Goal: Task Accomplishment & Management: Complete application form

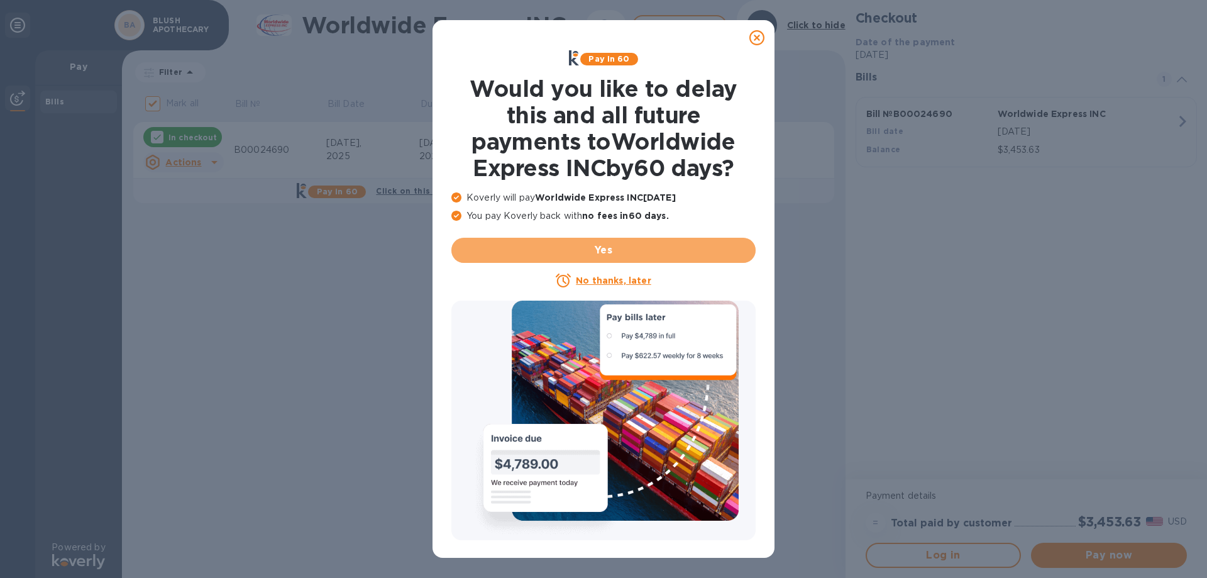
click at [627, 248] on span "Yes" at bounding box center [603, 250] width 284 height 15
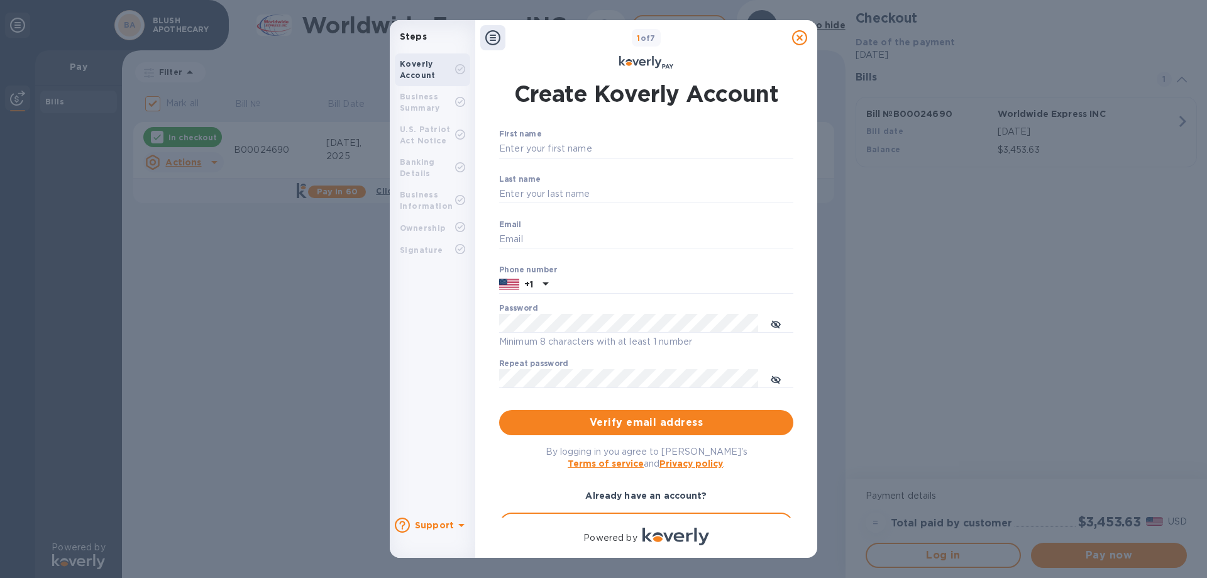
click at [561, 146] on input "First name" at bounding box center [646, 149] width 294 height 19
type input "[PERSON_NAME]"
type input "[EMAIL_ADDRESS][DOMAIN_NAME]"
type input "6037031345"
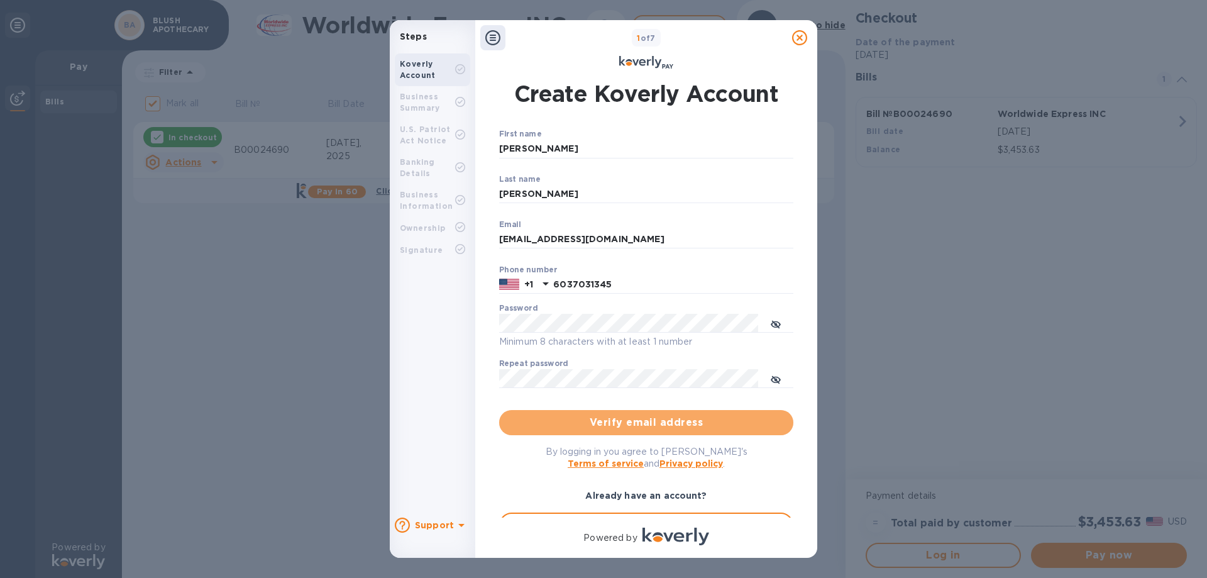
click at [692, 424] on span "Verify email address" at bounding box center [646, 422] width 274 height 15
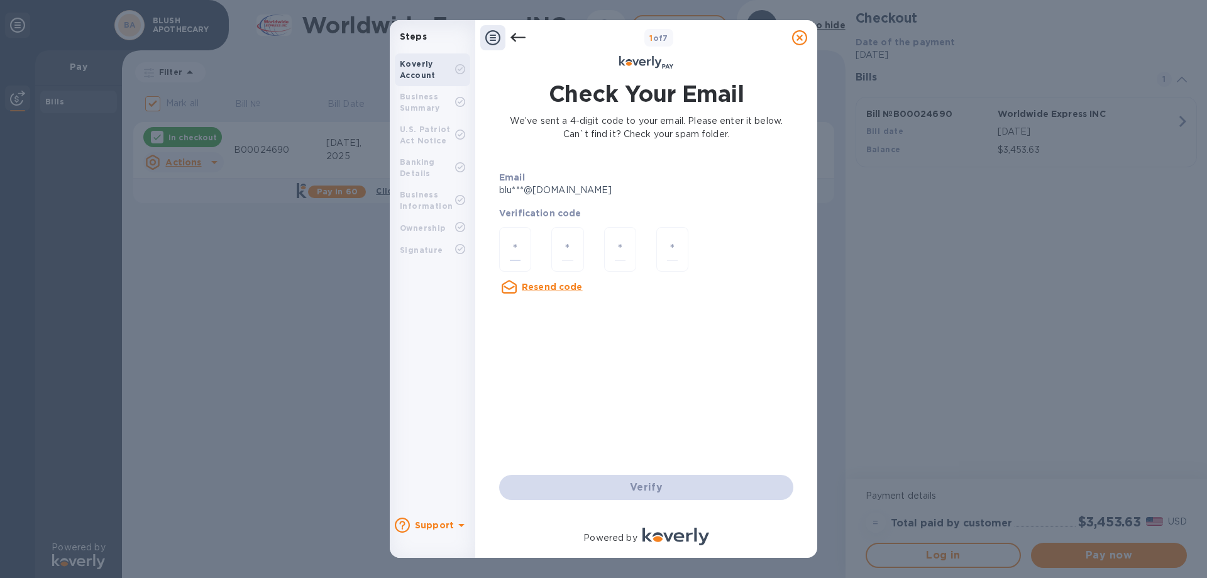
click at [514, 244] on input "number" at bounding box center [515, 249] width 11 height 23
type input "6"
type input "8"
type input "1"
type input "6"
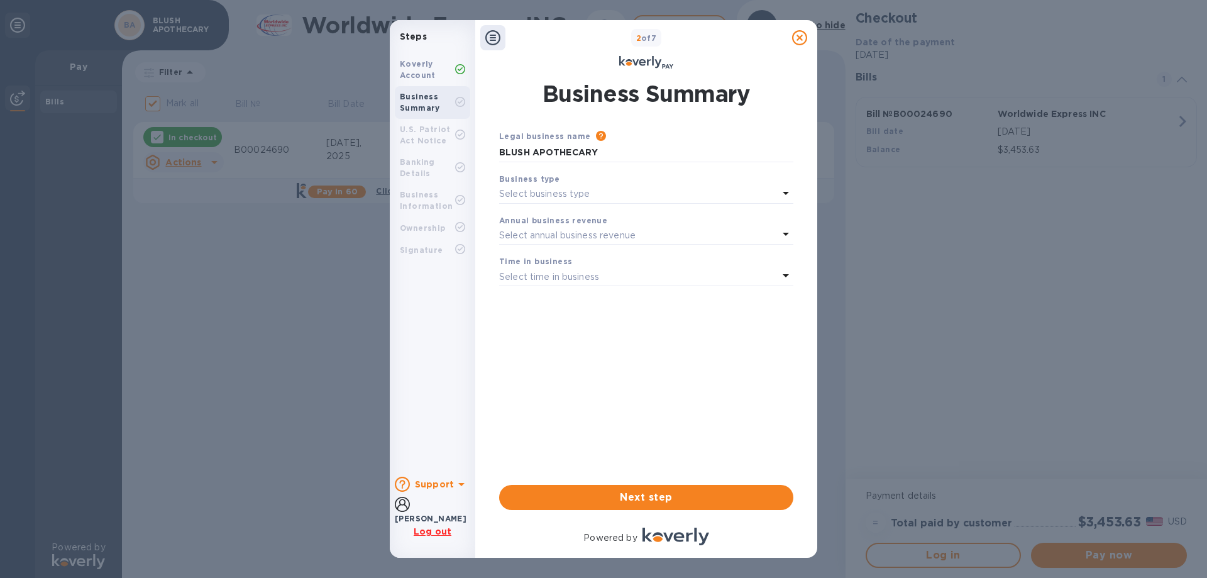
click at [588, 198] on p "Select business type" at bounding box center [544, 193] width 91 height 13
click at [600, 320] on p "Limited Liability Company (LLC)" at bounding box center [641, 315] width 264 height 13
click at [563, 235] on p "Select annual business revenue" at bounding box center [567, 235] width 136 height 13
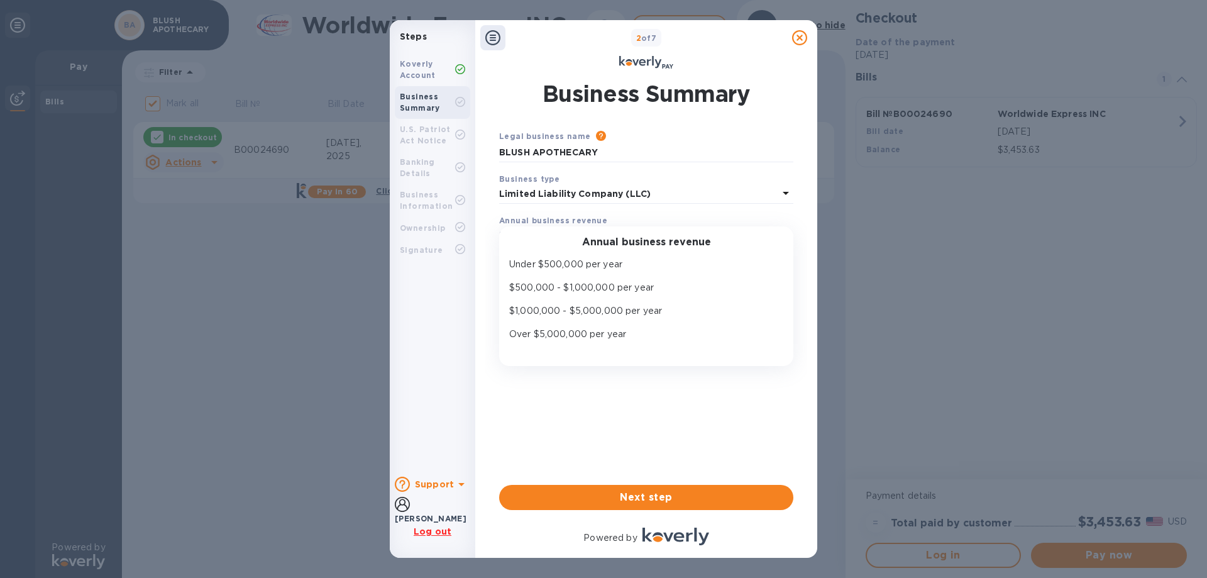
click at [651, 290] on p "$500,000 - $1,000,000 per year" at bounding box center [641, 287] width 264 height 13
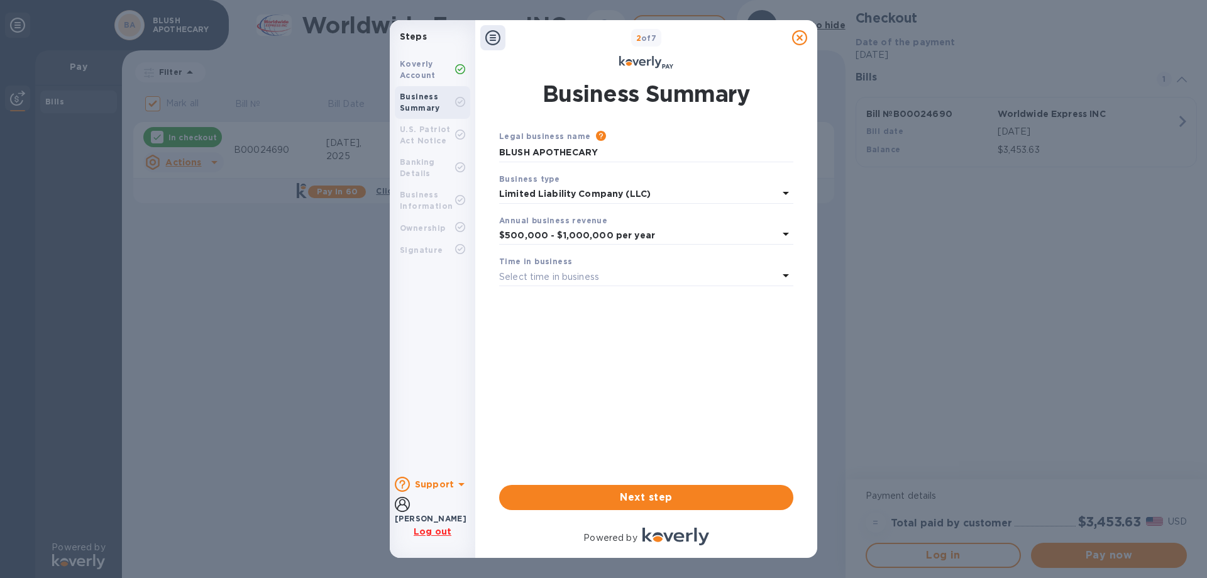
click at [602, 277] on div "Select time in business" at bounding box center [638, 277] width 279 height 18
click at [551, 355] on p "3 - 5 years" at bounding box center [641, 352] width 264 height 13
click at [654, 494] on span "Next step" at bounding box center [646, 497] width 274 height 15
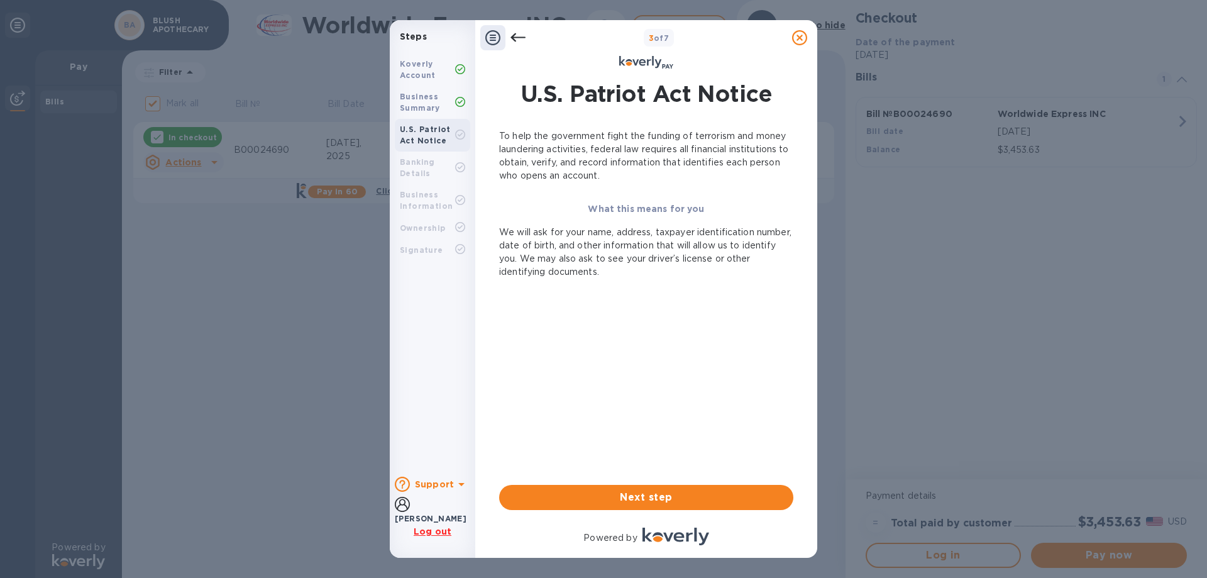
click at [639, 501] on span "Next step" at bounding box center [646, 497] width 274 height 15
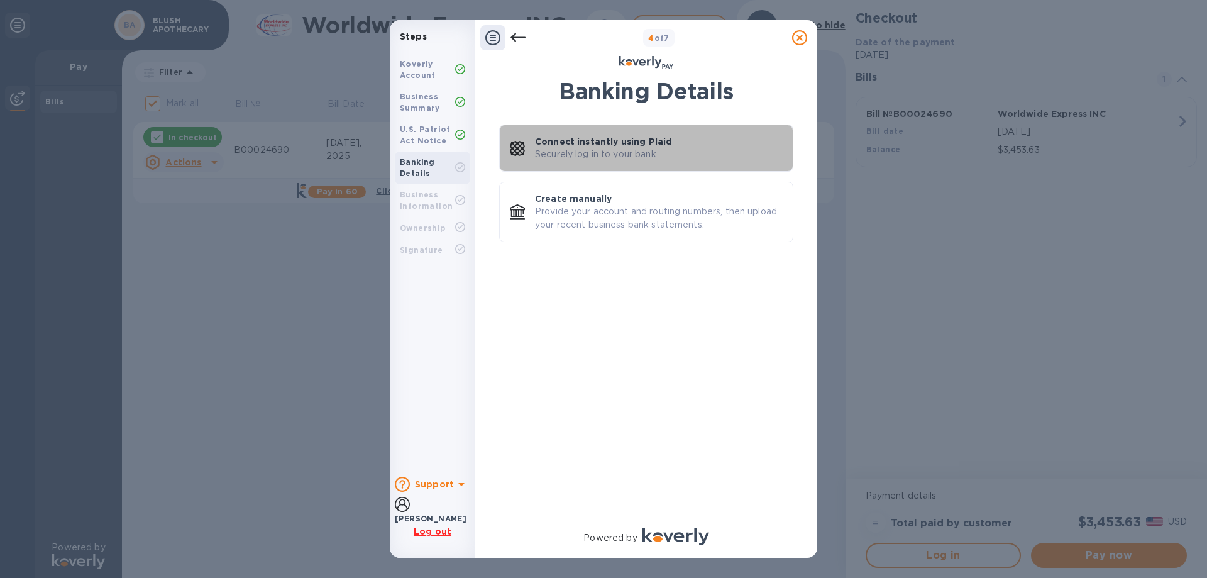
click at [580, 144] on p "Connect instantly using Plaid" at bounding box center [603, 141] width 137 height 13
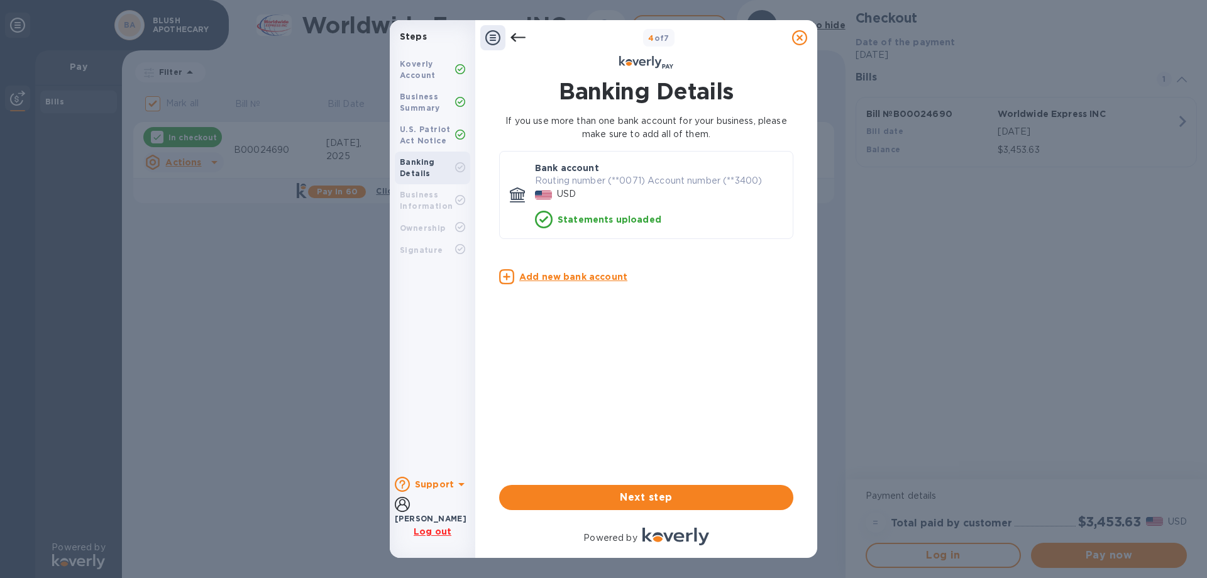
click at [681, 499] on span "Next step" at bounding box center [646, 497] width 274 height 15
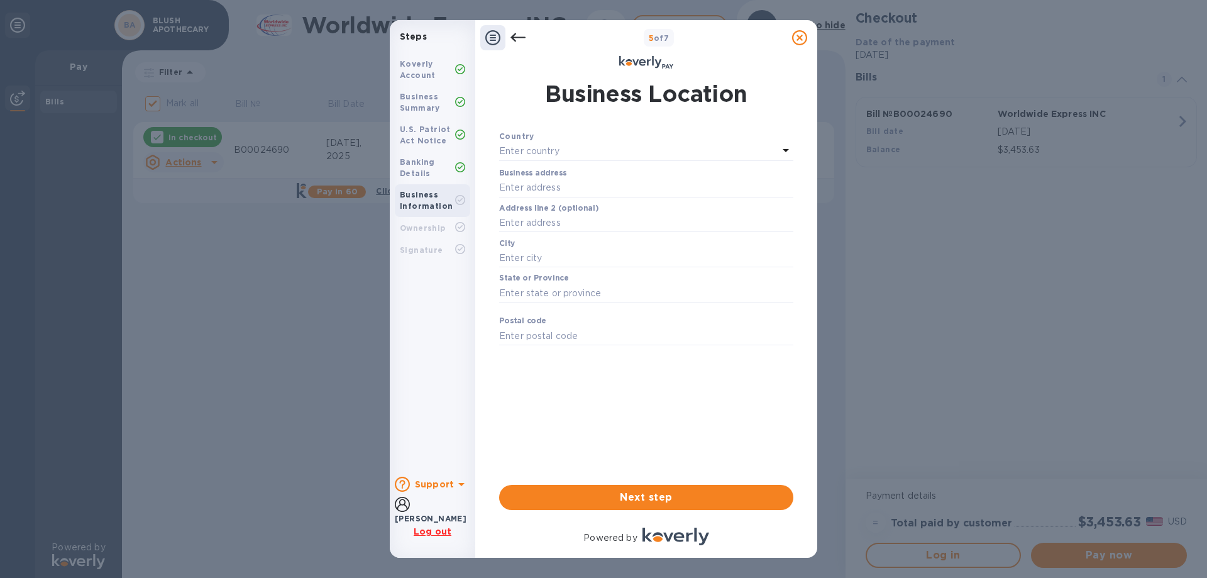
click at [549, 153] on p "Enter country" at bounding box center [529, 151] width 60 height 13
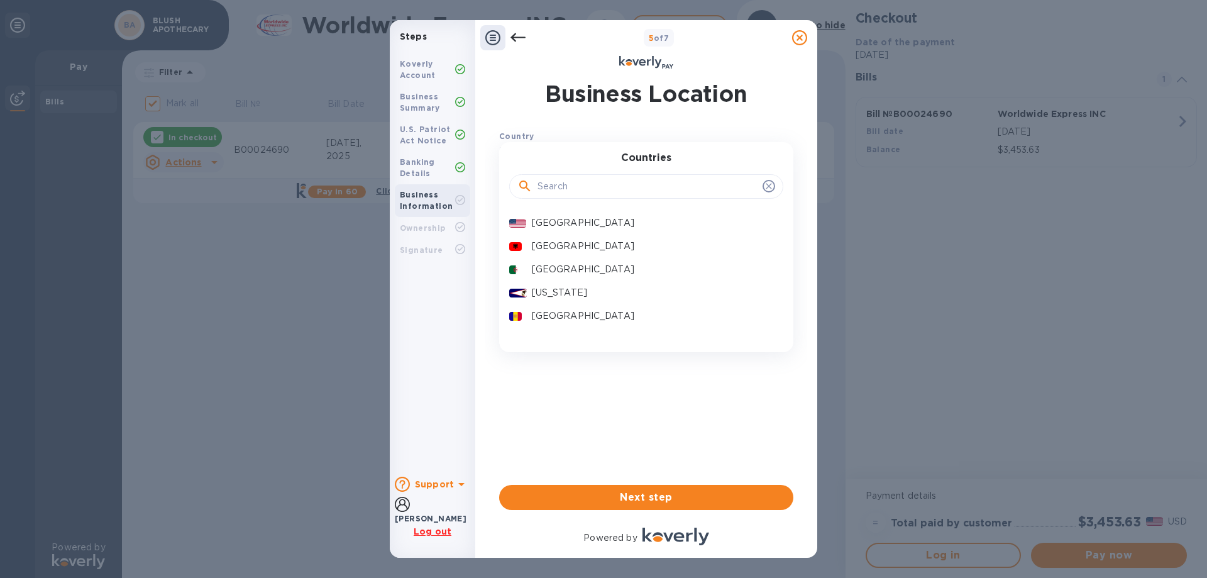
click at [563, 214] on div "[GEOGRAPHIC_DATA]" at bounding box center [652, 223] width 246 height 18
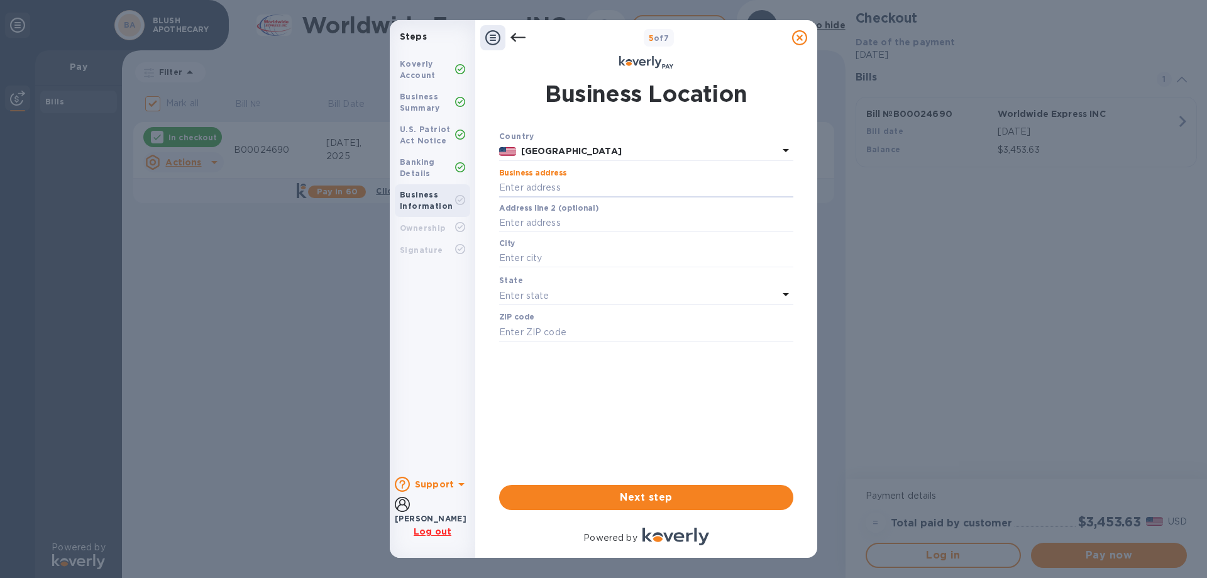
click at [536, 186] on input "text" at bounding box center [646, 188] width 294 height 19
type input "[STREET_ADDRESS][PERSON_NAME]"
type input "Unit 5"
type input "[GEOGRAPHIC_DATA]"
type input "03103"
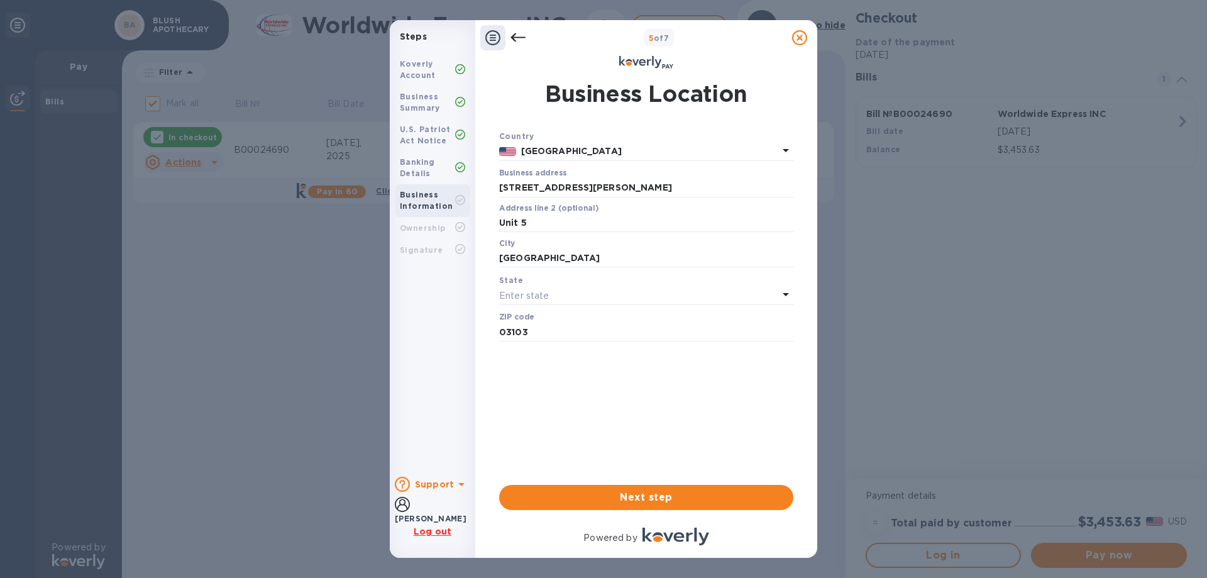
click at [533, 294] on p "Enter state" at bounding box center [524, 295] width 50 height 13
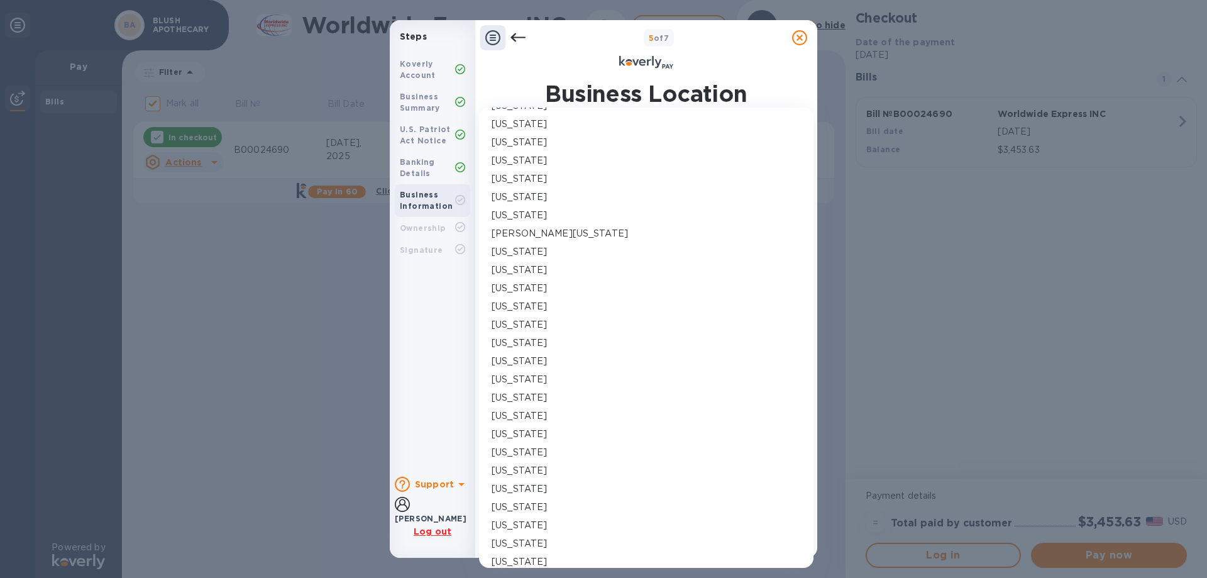
scroll to position [377, 0]
click at [532, 412] on p "[US_STATE]" at bounding box center [519, 415] width 55 height 13
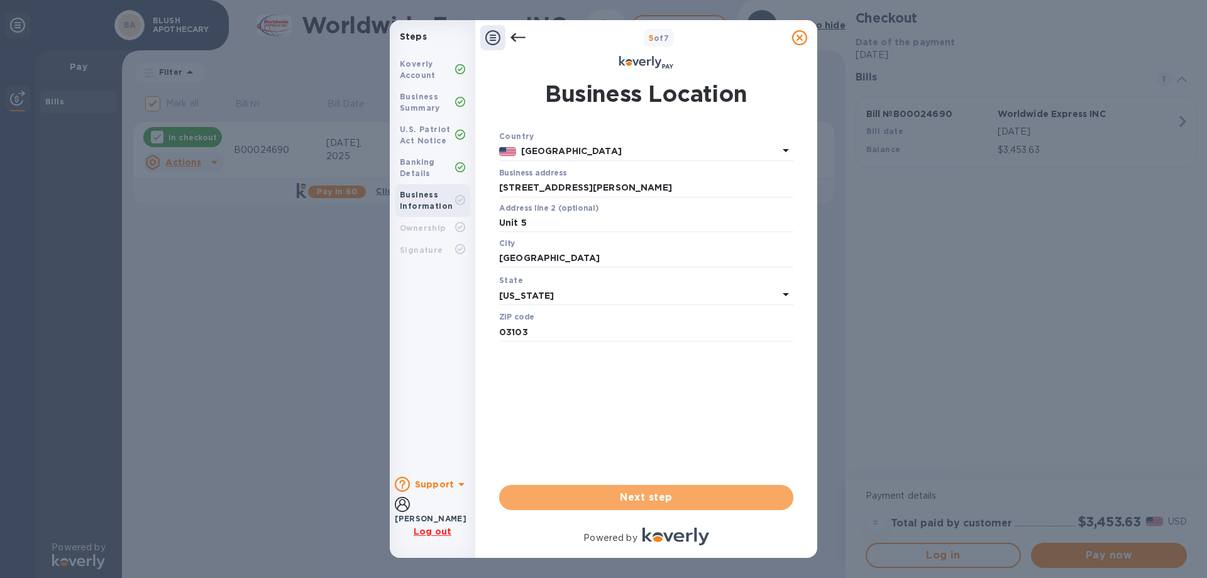
click at [680, 495] on span "Next step" at bounding box center [646, 497] width 274 height 15
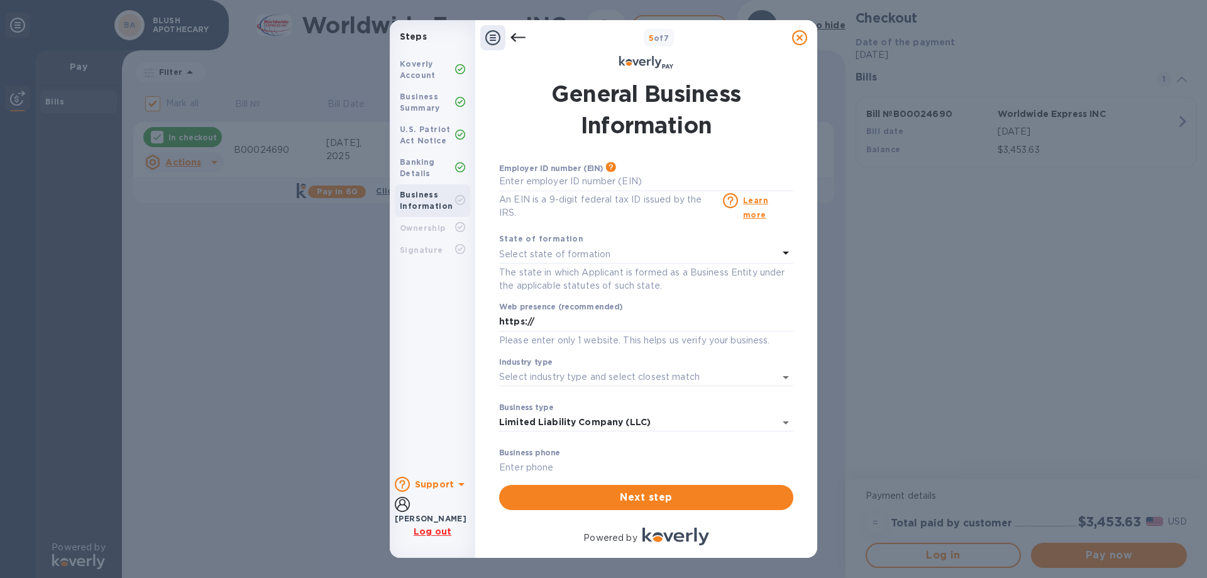
click at [555, 321] on input "https://" at bounding box center [646, 321] width 294 height 19
paste input "[URL][DOMAIN_NAME]"
type input "https://[URL][DOMAIN_NAME]"
click at [583, 182] on input "text" at bounding box center [646, 181] width 294 height 19
type input "***93"
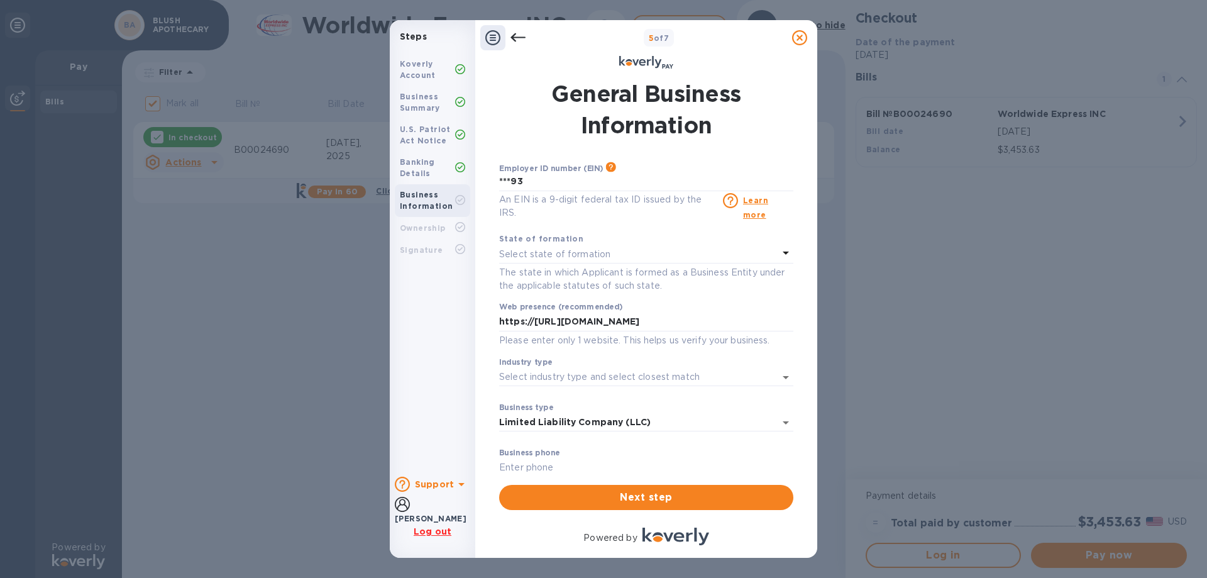
click at [560, 251] on p "Select state of formation" at bounding box center [554, 254] width 111 height 13
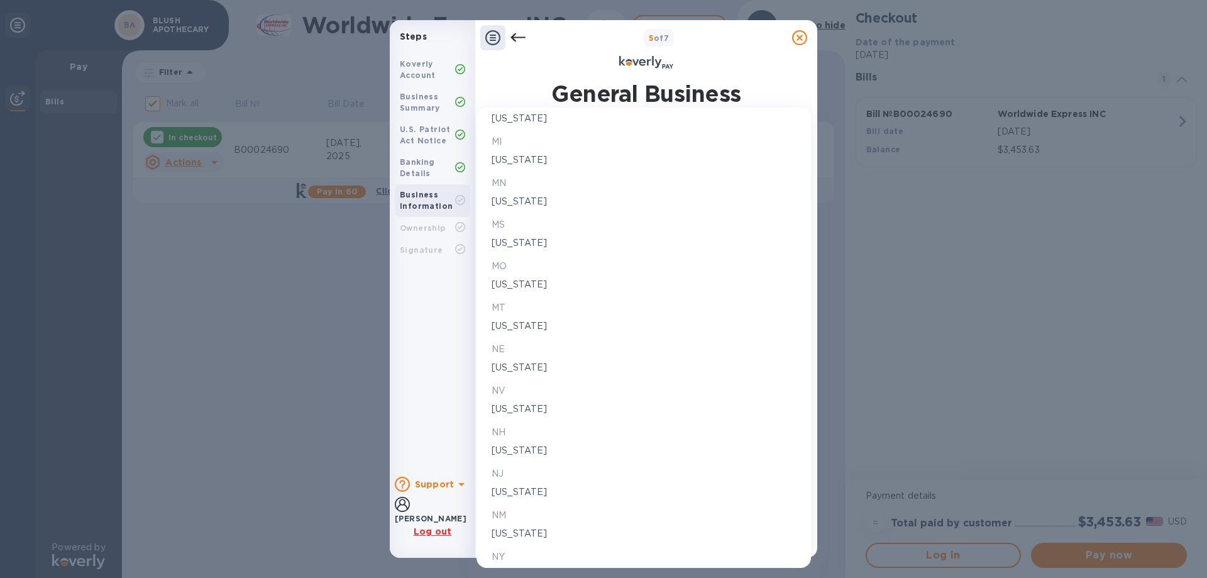
scroll to position [1131, 0]
click at [519, 448] on p "[US_STATE]" at bounding box center [644, 449] width 304 height 13
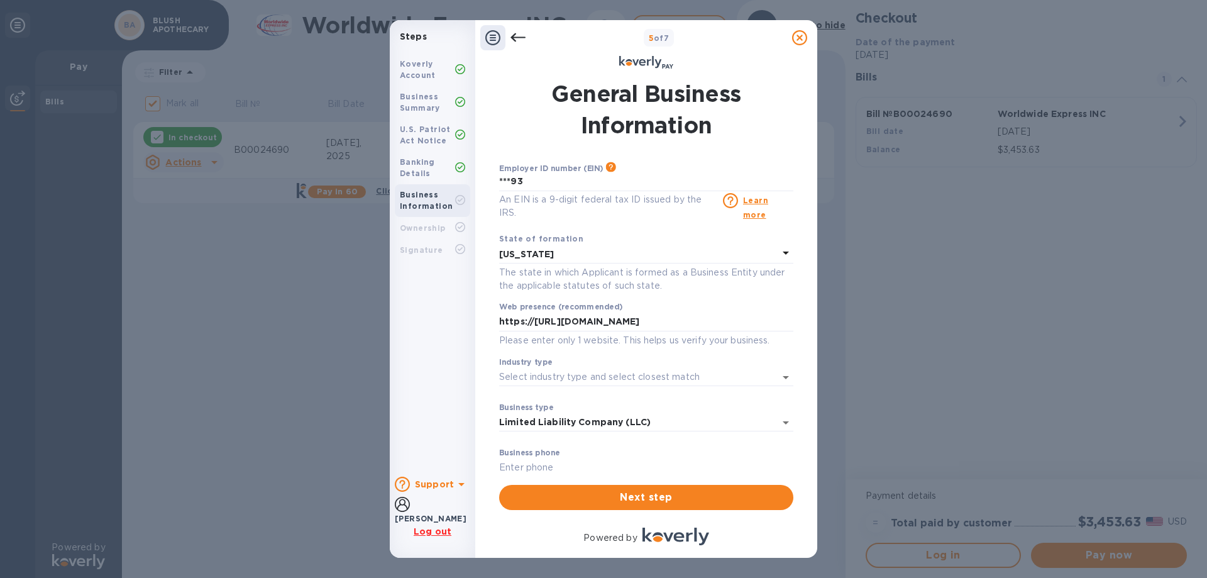
click at [560, 376] on input "Industry type" at bounding box center [628, 377] width 259 height 18
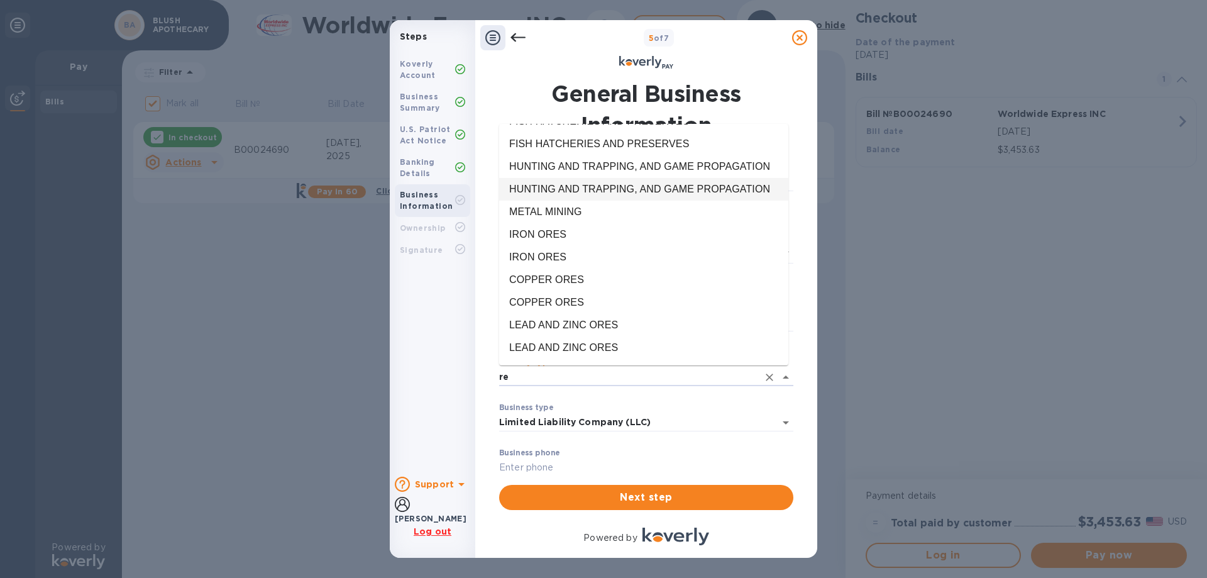
scroll to position [0, 0]
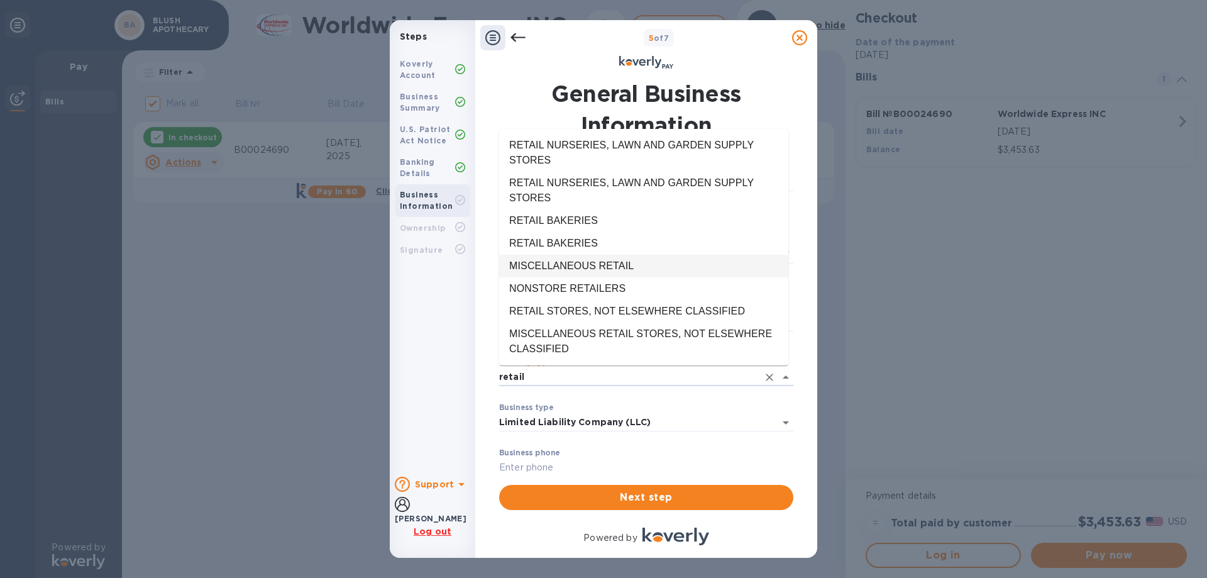
click at [617, 265] on li "MISCELLANEOUS RETAIL" at bounding box center [643, 266] width 289 height 23
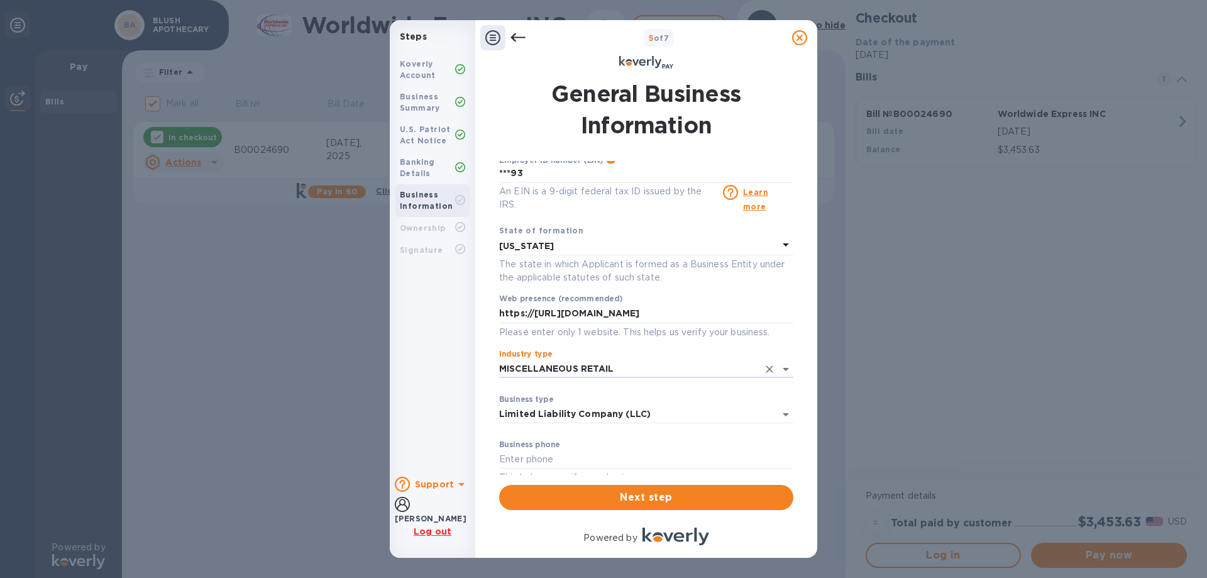
scroll to position [10, 0]
type input "MISCELLANEOUS RETAIL"
click at [536, 452] on input "text" at bounding box center [646, 457] width 294 height 19
type input "6037031345"
type input "[EMAIL_ADDRESS][DOMAIN_NAME]"
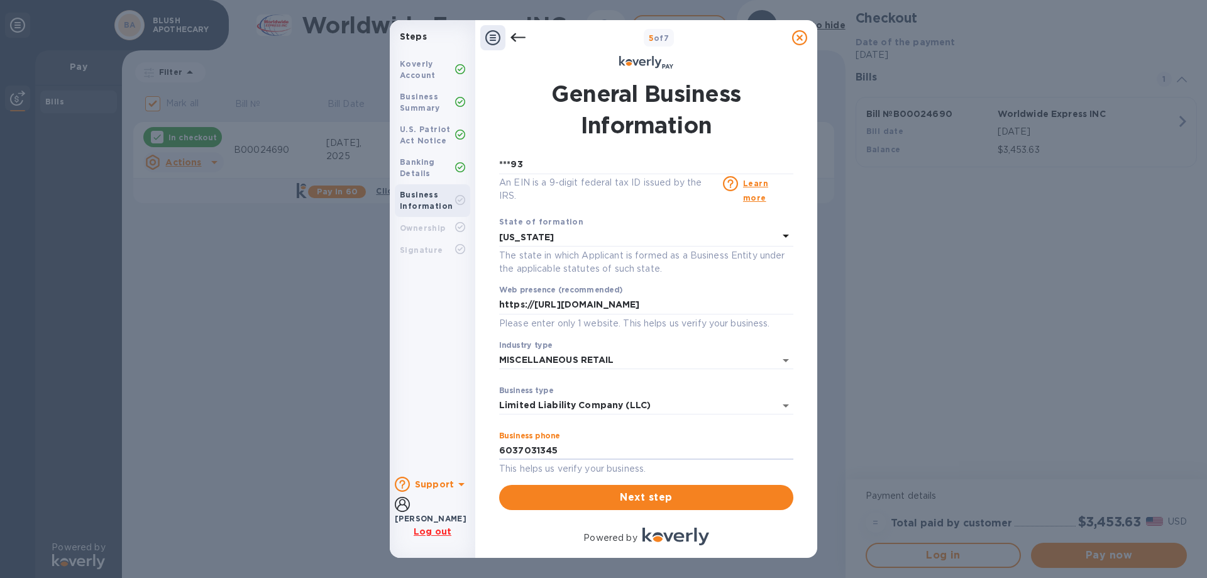
scroll to position [74, 0]
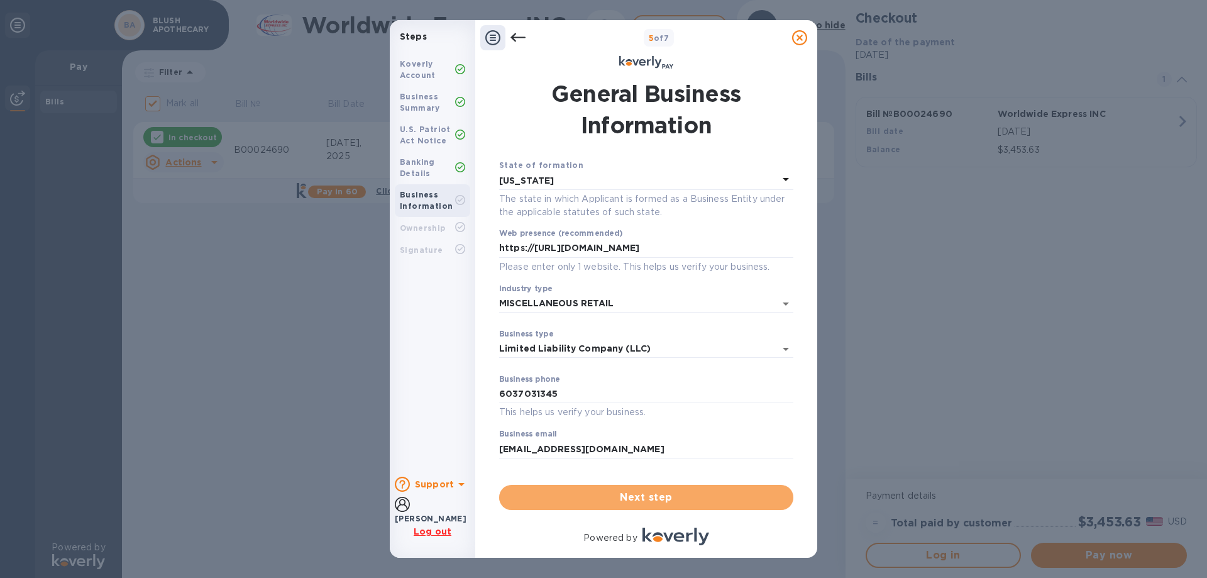
click at [660, 496] on span "Next step" at bounding box center [646, 497] width 274 height 15
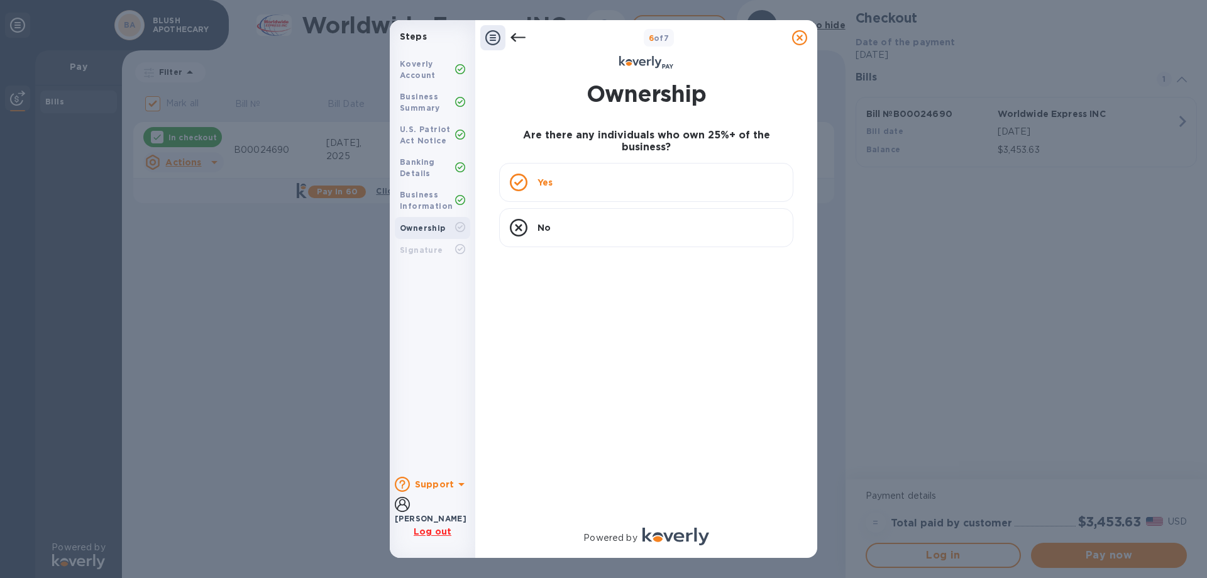
click at [537, 168] on div "Yes" at bounding box center [646, 182] width 294 height 39
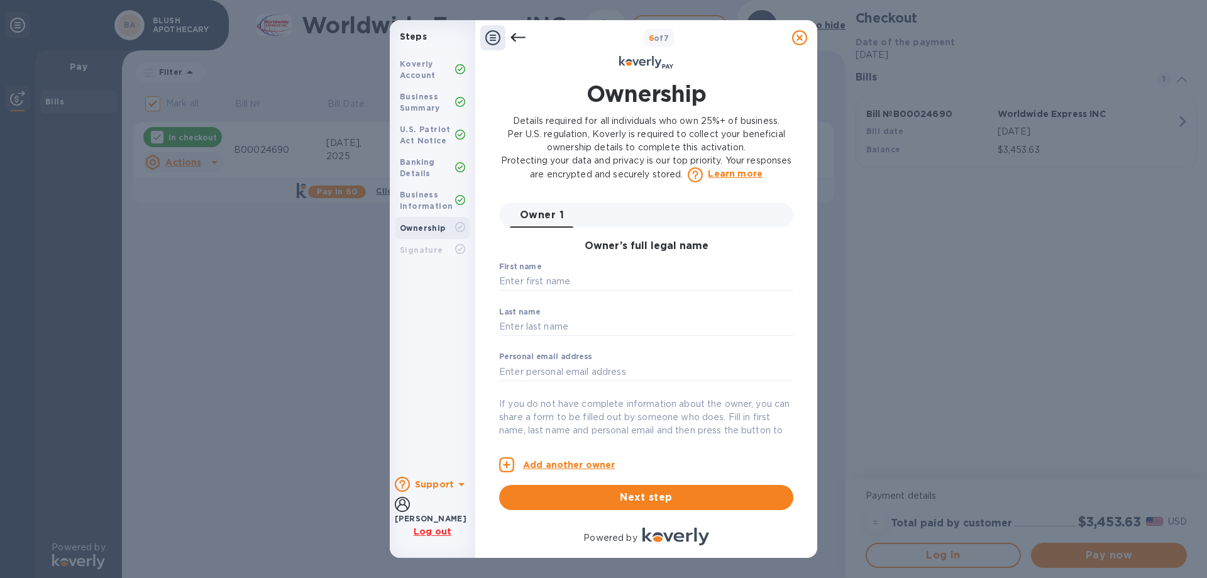
click at [539, 282] on input "text" at bounding box center [646, 281] width 294 height 19
type input "[PERSON_NAME]"
type input "[EMAIL_ADDRESS][DOMAIN_NAME]"
type input "[STREET_ADDRESS]"
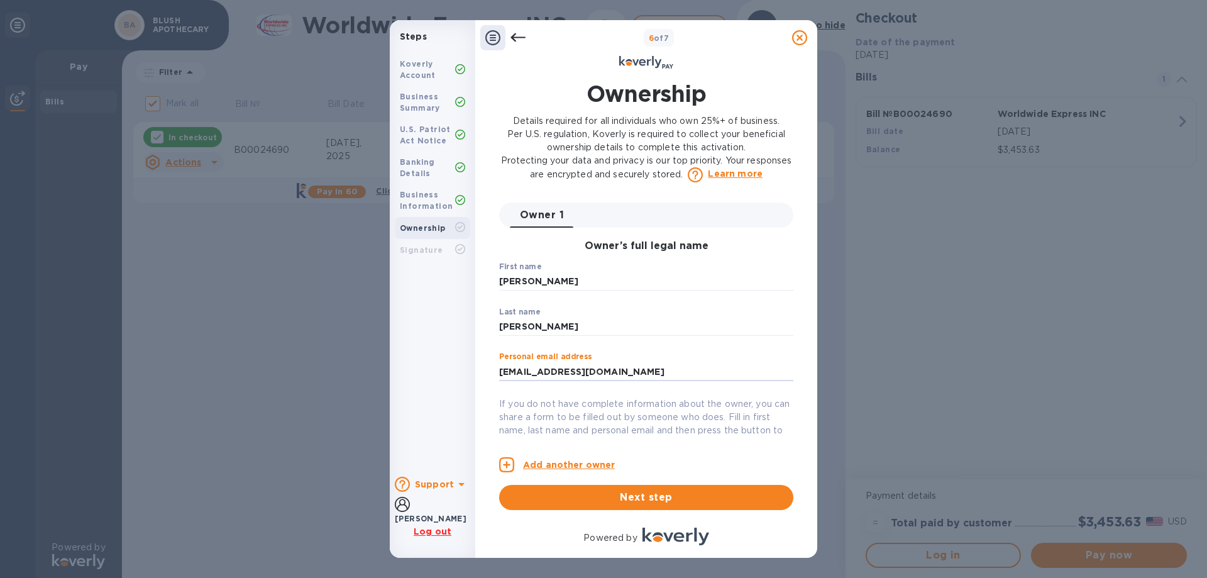
type input "[GEOGRAPHIC_DATA]"
type input "03104"
type input "***45"
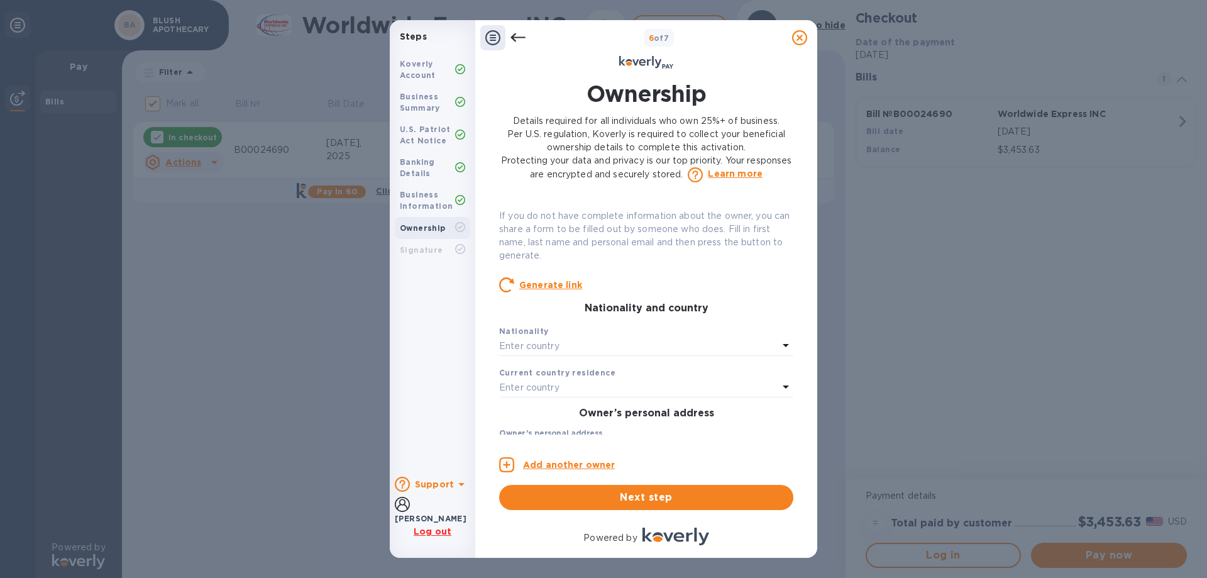
scroll to position [189, 0]
click at [547, 342] on p "Enter country" at bounding box center [529, 345] width 60 height 13
click at [551, 412] on p "[GEOGRAPHIC_DATA]" at bounding box center [652, 417] width 241 height 13
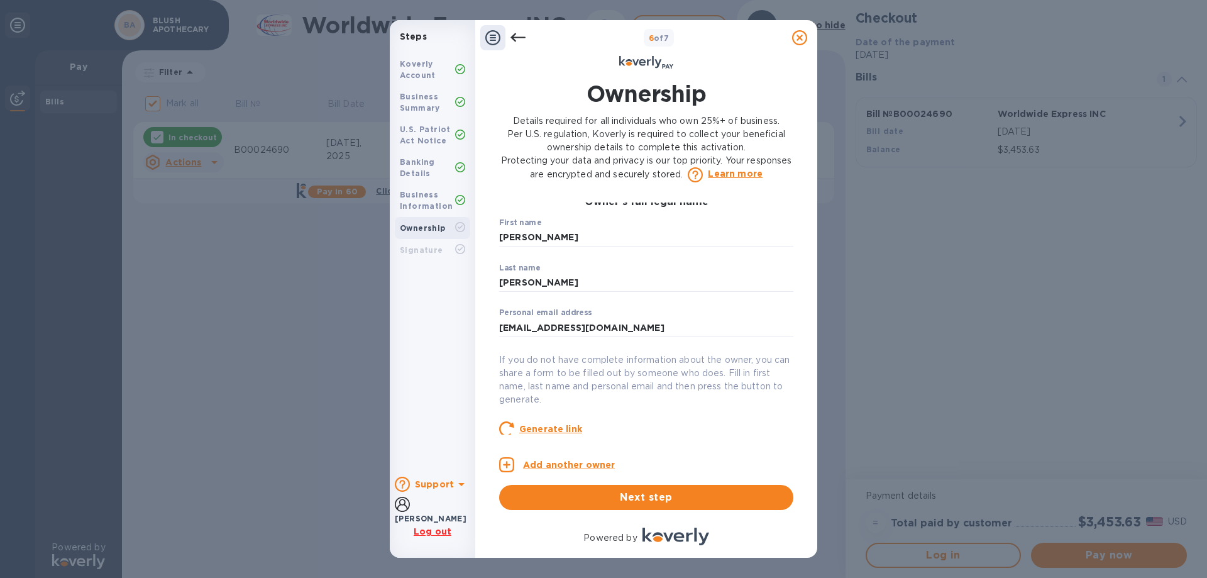
scroll to position [0, 0]
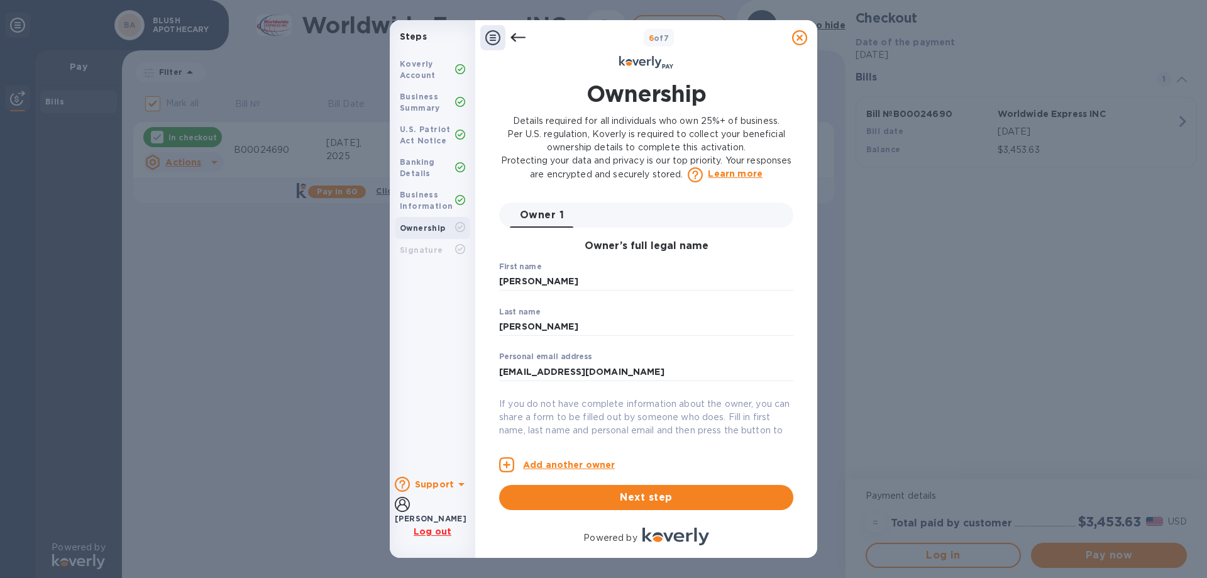
click at [542, 279] on input "[PERSON_NAME]" at bounding box center [646, 281] width 294 height 19
drag, startPoint x: 542, startPoint y: 279, endPoint x: 467, endPoint y: 279, distance: 74.8
click at [467, 279] on div "Steps Koverly Account Business Summary U.S. Patriot Act Notice Banking Details …" at bounding box center [604, 289] width 428 height 538
type input "[PERSON_NAME]"
click at [713, 422] on p "If you do not have complete information about the owner, you can share a form t…" at bounding box center [646, 423] width 294 height 53
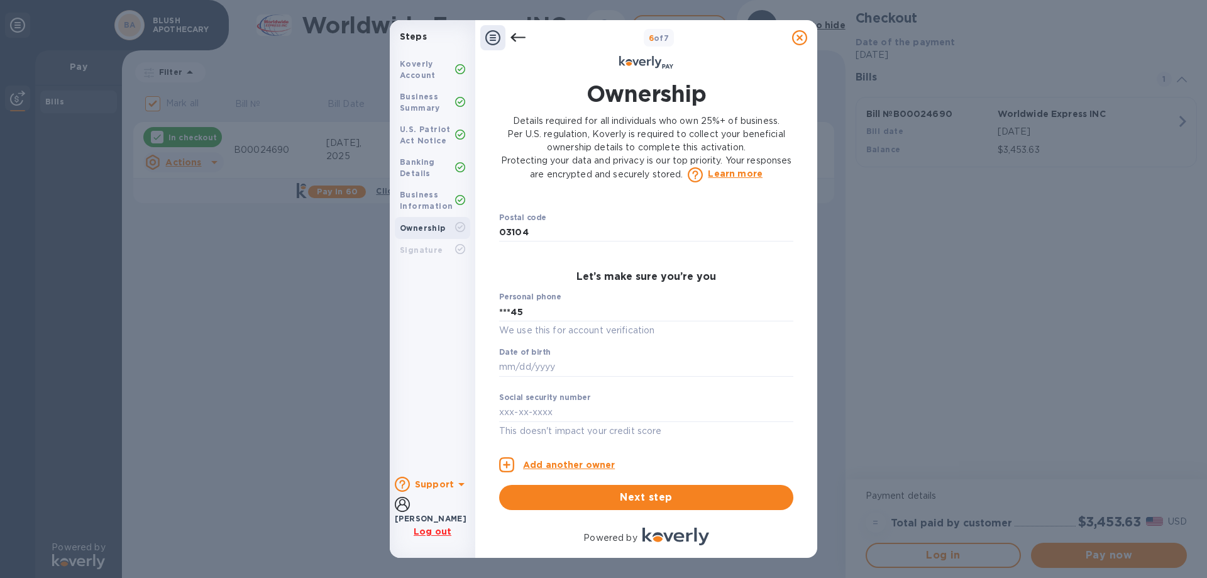
scroll to position [628, 0]
click at [551, 367] on input "text" at bounding box center [646, 366] width 294 height 19
type input "***70"
click at [589, 414] on input "text" at bounding box center [646, 411] width 294 height 19
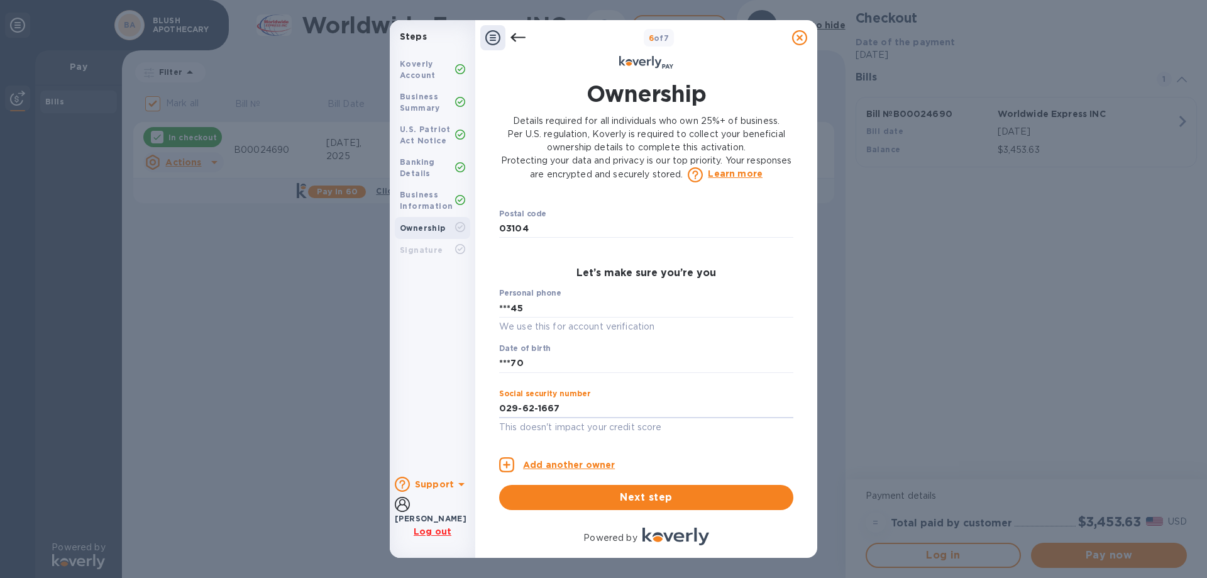
type input "***67"
click at [658, 501] on span "Next step" at bounding box center [646, 497] width 274 height 15
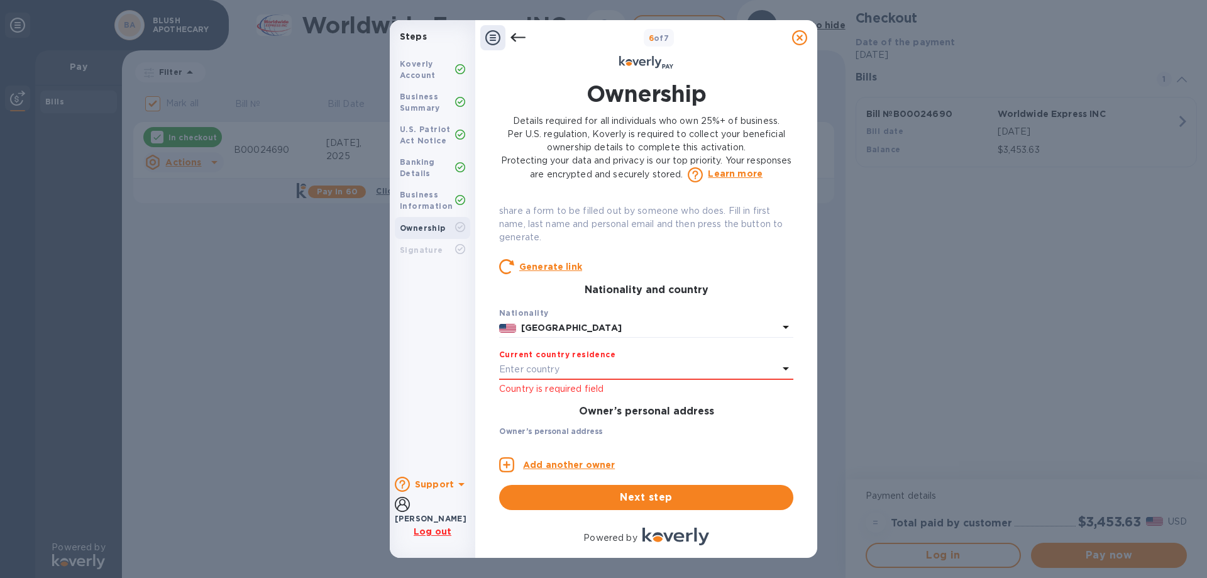
scroll to position [207, 0]
click at [563, 363] on div "Enter country" at bounding box center [638, 369] width 279 height 18
click at [446, 309] on div "Koverly Account Business Summary U.S. Patriot Act Notice Banking Details Busine…" at bounding box center [433, 257] width 86 height 418
click at [518, 370] on p "Enter country" at bounding box center [529, 367] width 60 height 13
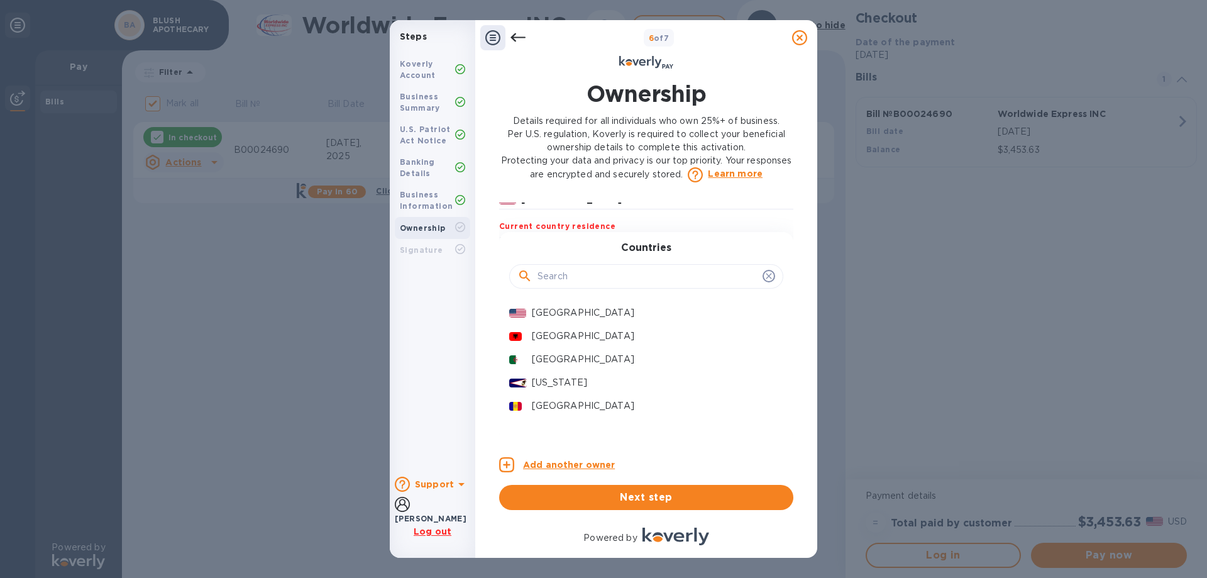
scroll to position [334, 0]
click at [560, 311] on p "[GEOGRAPHIC_DATA]" at bounding box center [652, 313] width 241 height 13
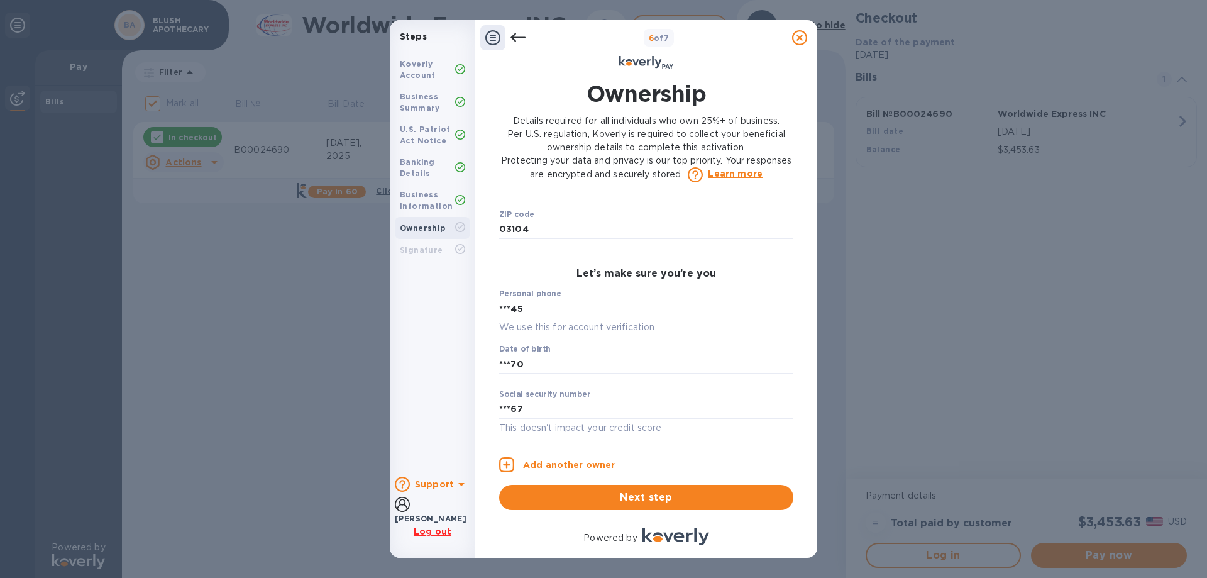
scroll to position [582, 0]
click at [635, 497] on span "Next step" at bounding box center [646, 497] width 274 height 15
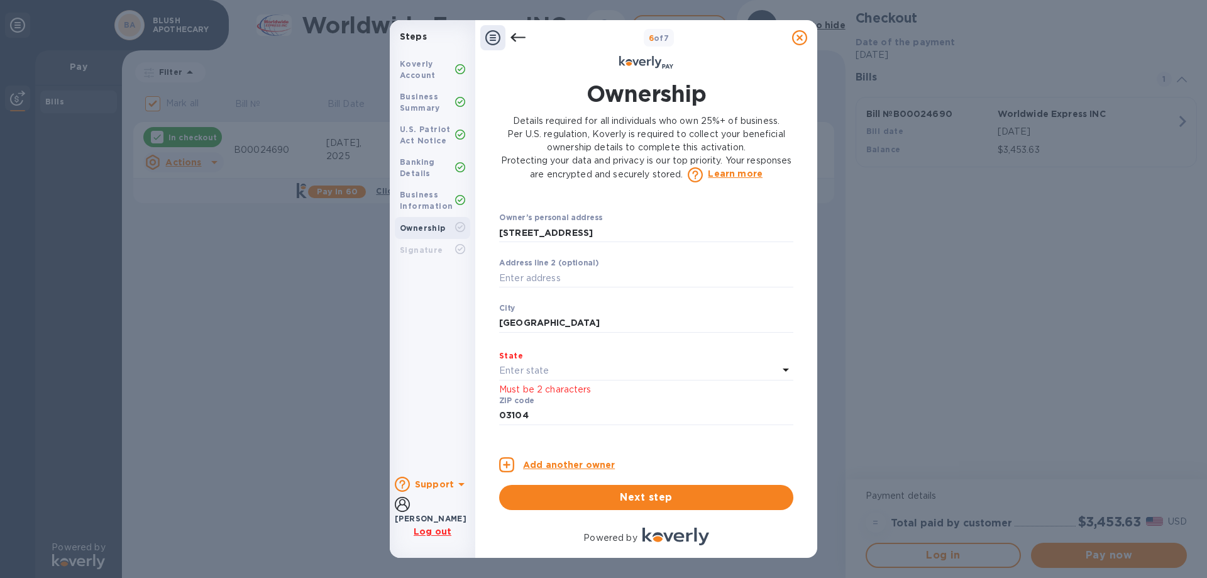
scroll to position [402, 0]
click at [523, 370] on p "Enter state" at bounding box center [524, 371] width 50 height 13
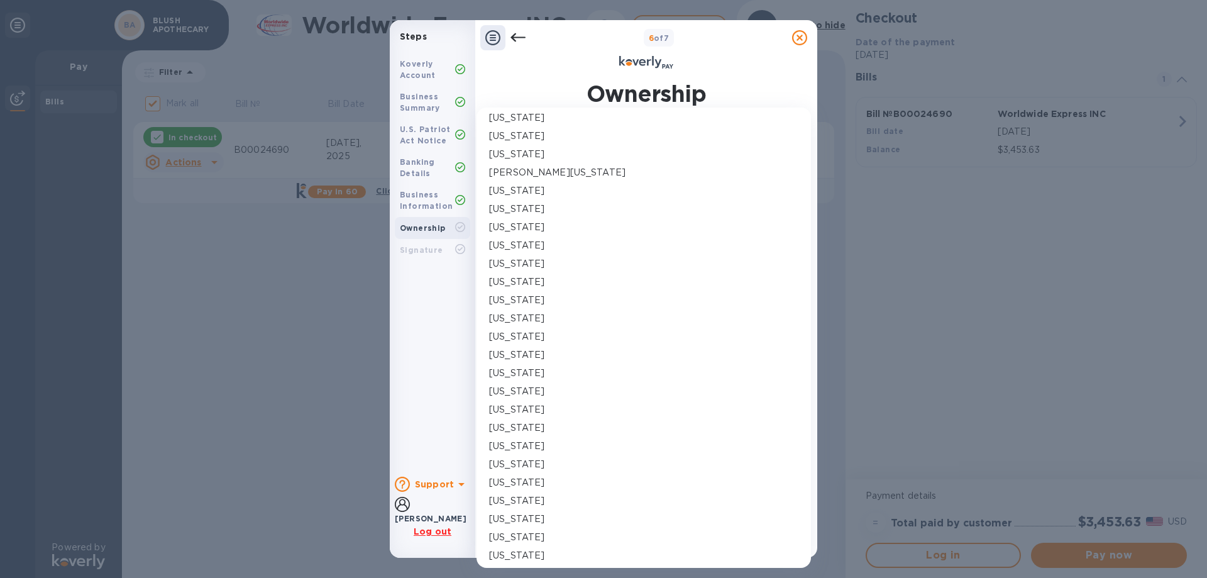
scroll to position [439, 0]
click at [536, 353] on p "[US_STATE]" at bounding box center [516, 353] width 55 height 13
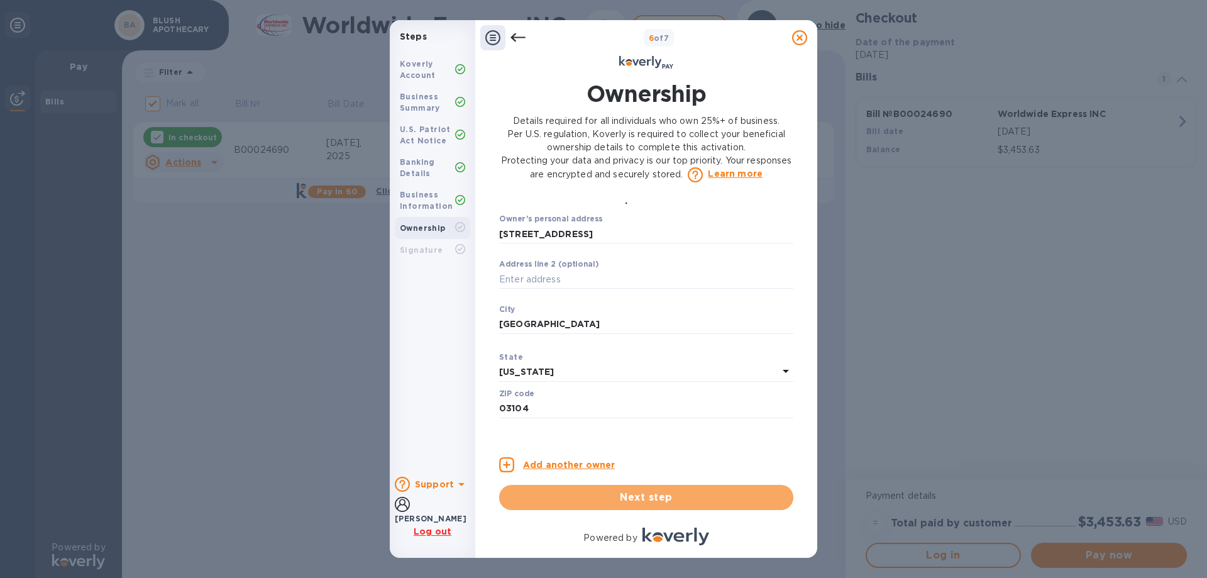
click at [639, 499] on span "Next step" at bounding box center [646, 497] width 274 height 15
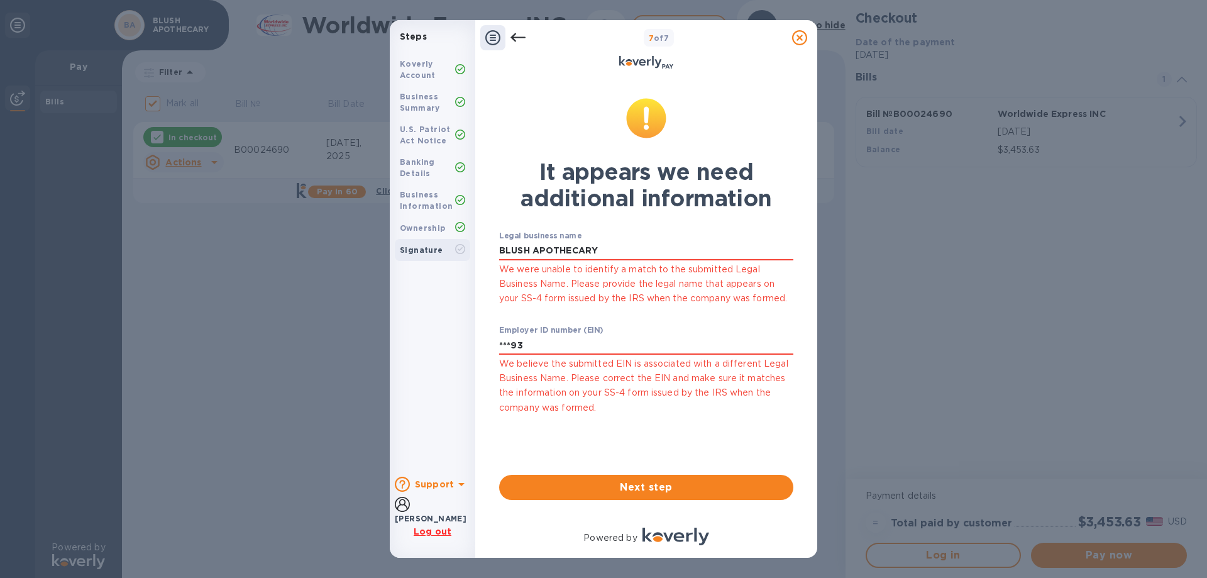
click at [416, 228] on b "Ownership" at bounding box center [423, 227] width 46 height 9
click at [429, 225] on b "Ownership" at bounding box center [423, 227] width 46 height 9
click at [517, 36] on icon at bounding box center [517, 37] width 15 height 15
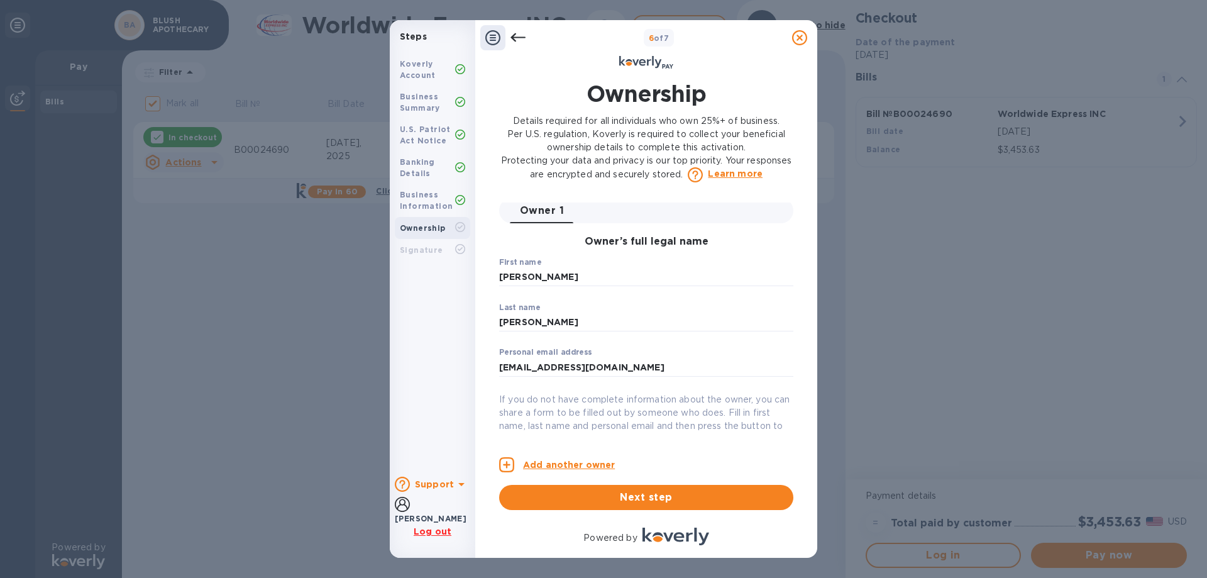
click at [548, 265] on div "First name [PERSON_NAME]" at bounding box center [646, 280] width 294 height 45
drag, startPoint x: 539, startPoint y: 277, endPoint x: 488, endPoint y: 272, distance: 51.7
click at [488, 272] on div "Ownership Details required for all individuals who own 25%+ of business. Per U.…" at bounding box center [646, 293] width 322 height 447
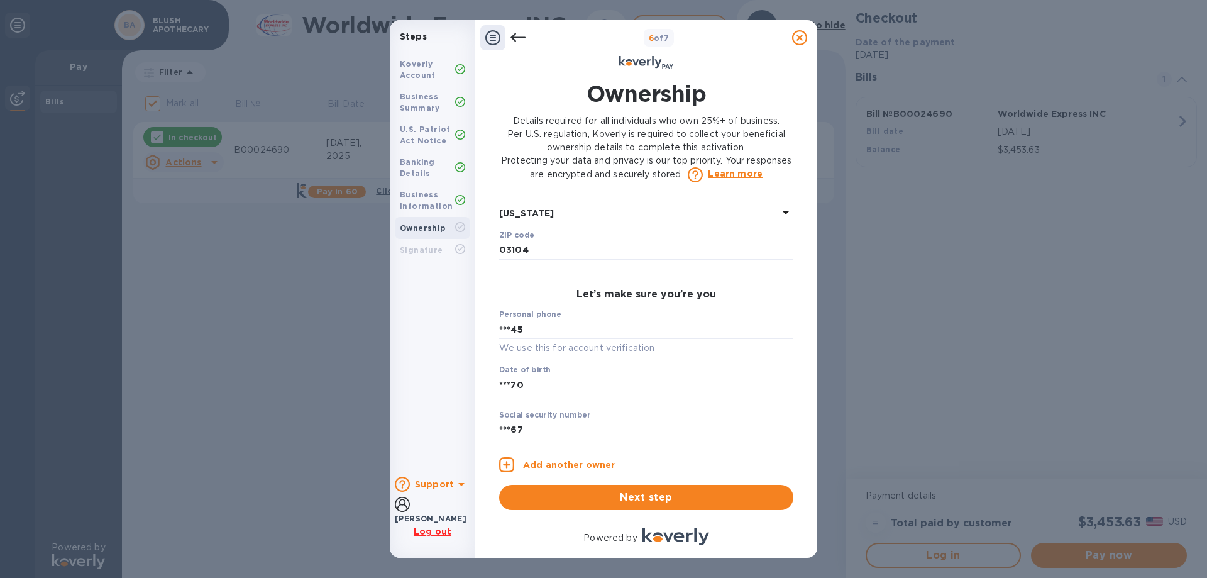
scroll to position [582, 0]
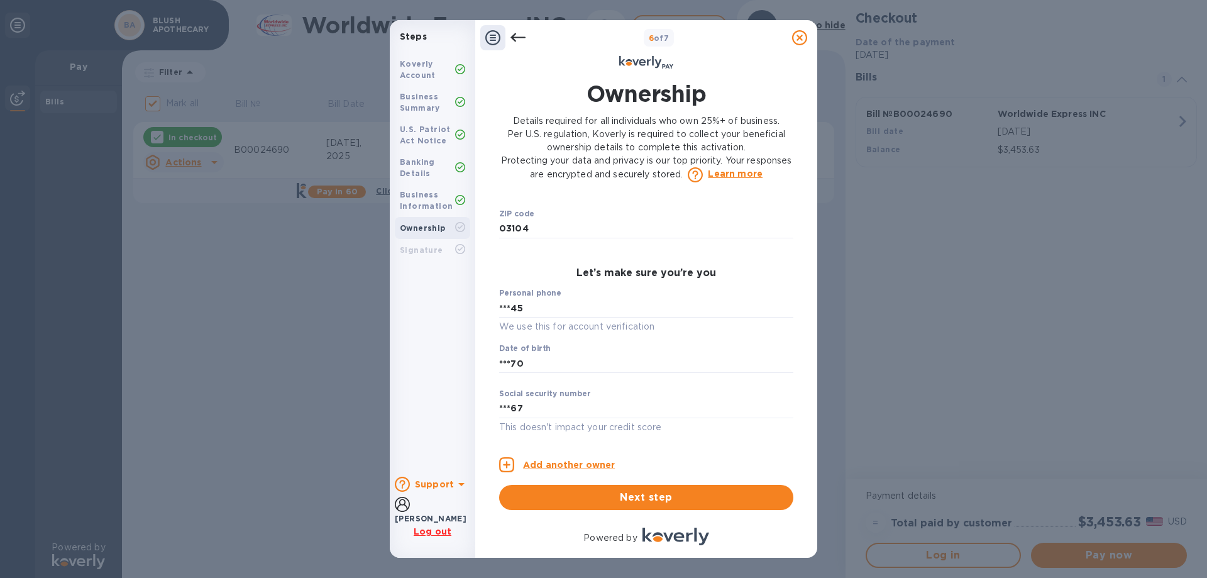
type input "[PERSON_NAME]"
click at [531, 404] on input "***67" at bounding box center [646, 408] width 294 height 19
drag, startPoint x: 514, startPoint y: 406, endPoint x: 485, endPoint y: 405, distance: 28.9
click at [485, 405] on div "Ownership Details required for all individuals who own 25%+ of business. Per U.…" at bounding box center [646, 293] width 322 height 447
type input "***67"
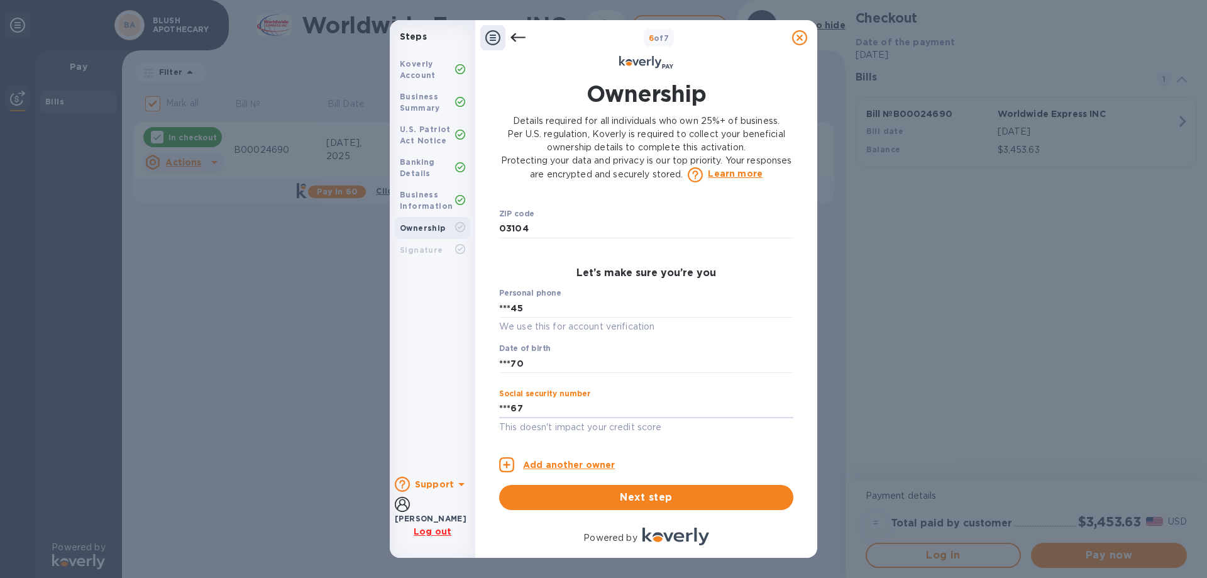
click at [532, 412] on input "***67" at bounding box center [646, 408] width 294 height 19
drag, startPoint x: 507, startPoint y: 411, endPoint x: 494, endPoint y: 408, distance: 14.1
click at [494, 408] on div "Ownership Details required for all individuals who own 25%+ of business. Per U.…" at bounding box center [646, 293] width 309 height 447
click at [543, 401] on input "***67" at bounding box center [646, 408] width 294 height 19
drag, startPoint x: 540, startPoint y: 404, endPoint x: 504, endPoint y: 405, distance: 35.8
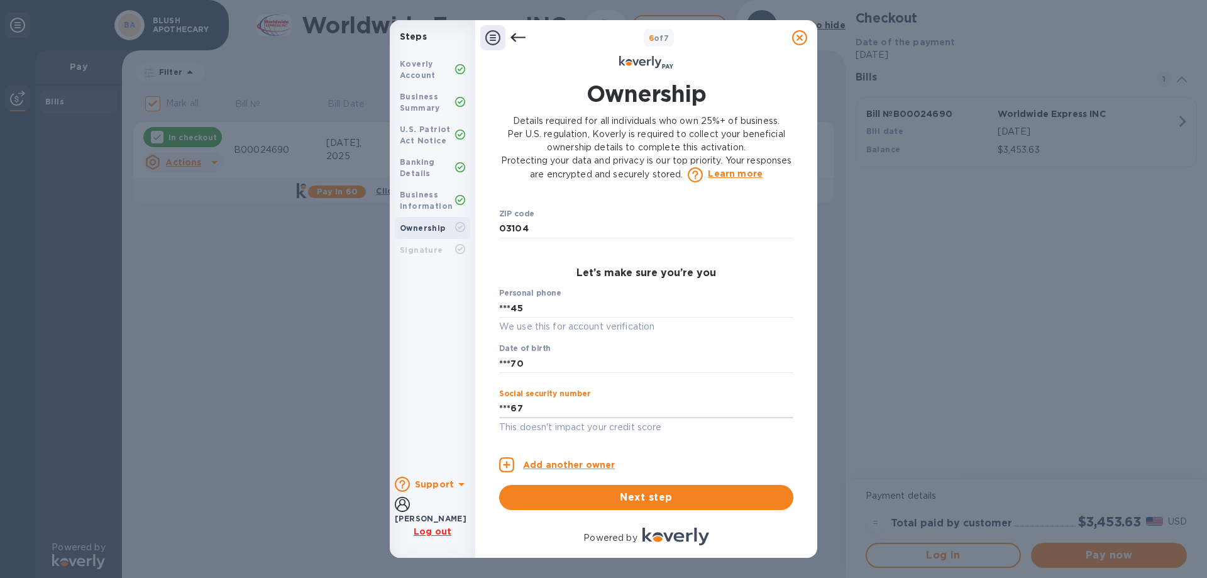
click at [504, 405] on input "***67" at bounding box center [646, 408] width 294 height 19
click at [543, 465] on p "Add another owner" at bounding box center [569, 464] width 92 height 13
click at [533, 301] on input "text" at bounding box center [646, 306] width 294 height 19
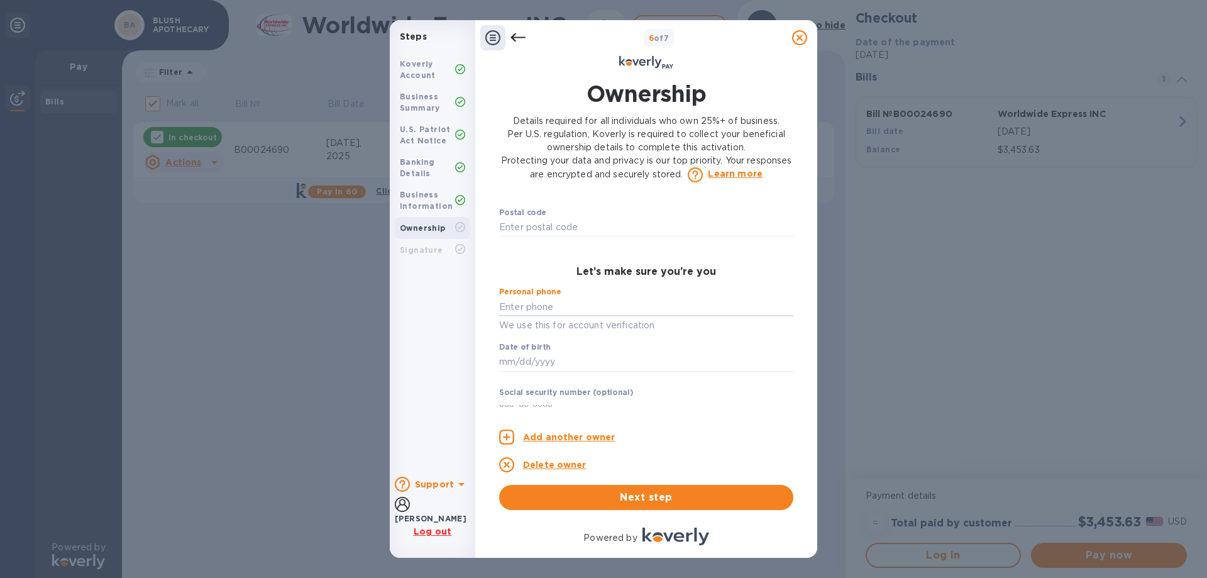
type input "***45"
type input "Unit 5"
type input "[GEOGRAPHIC_DATA]"
click at [560, 353] on input "text" at bounding box center [646, 362] width 294 height 19
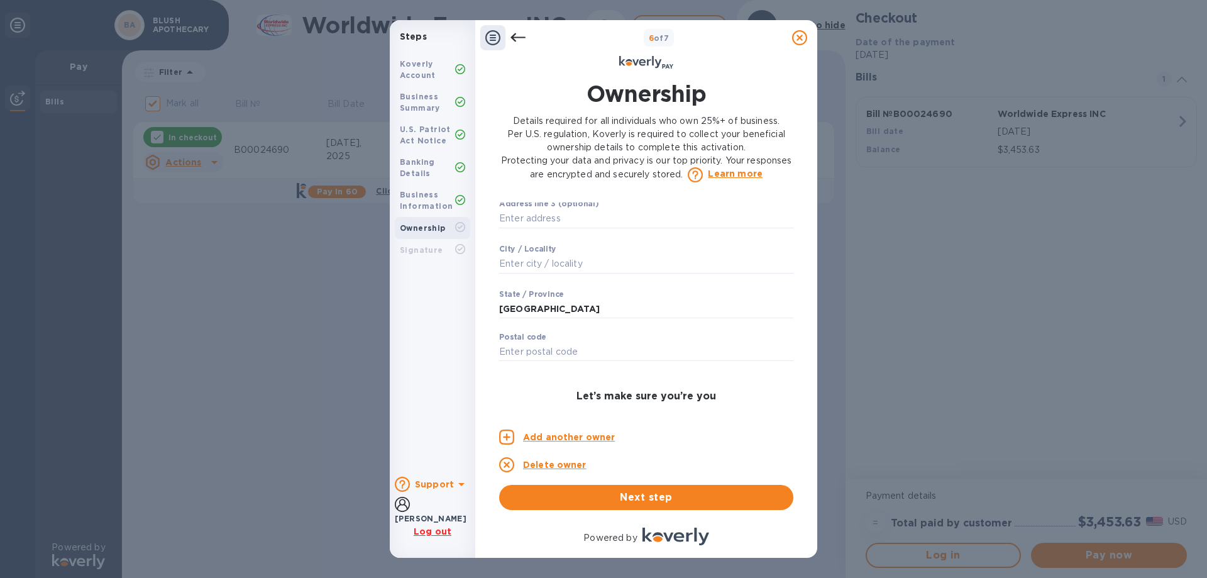
scroll to position [507, 0]
type input "***78"
click at [548, 463] on p "Delete owner" at bounding box center [554, 464] width 63 height 13
type input "[PERSON_NAME]"
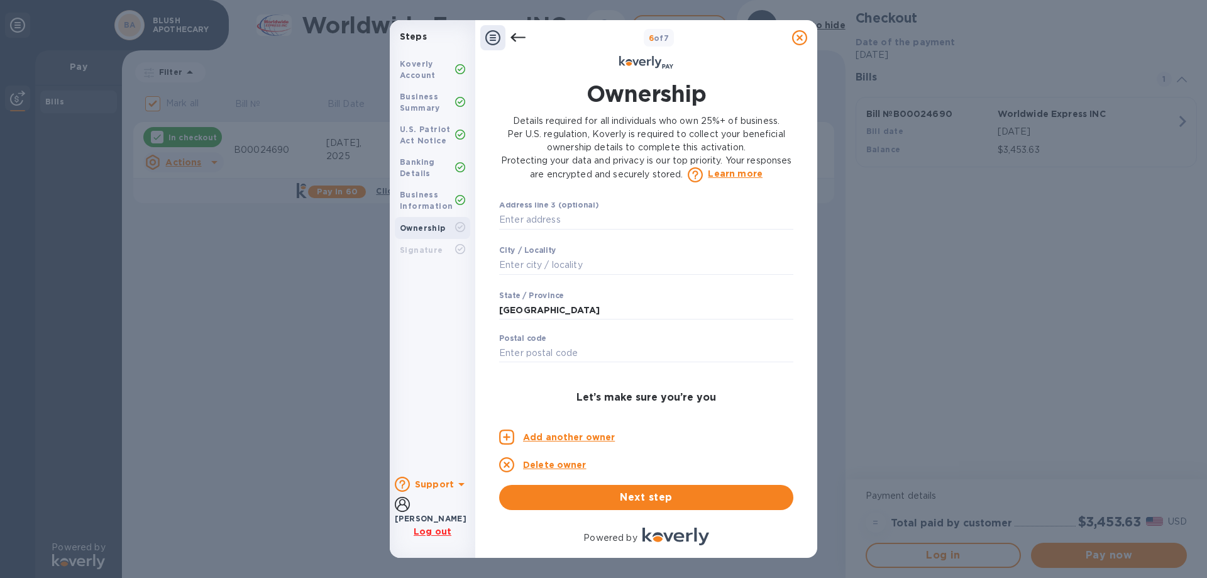
type input "[EMAIL_ADDRESS][DOMAIN_NAME]"
type input "[STREET_ADDRESS]"
type input "[GEOGRAPHIC_DATA]"
type input "03104"
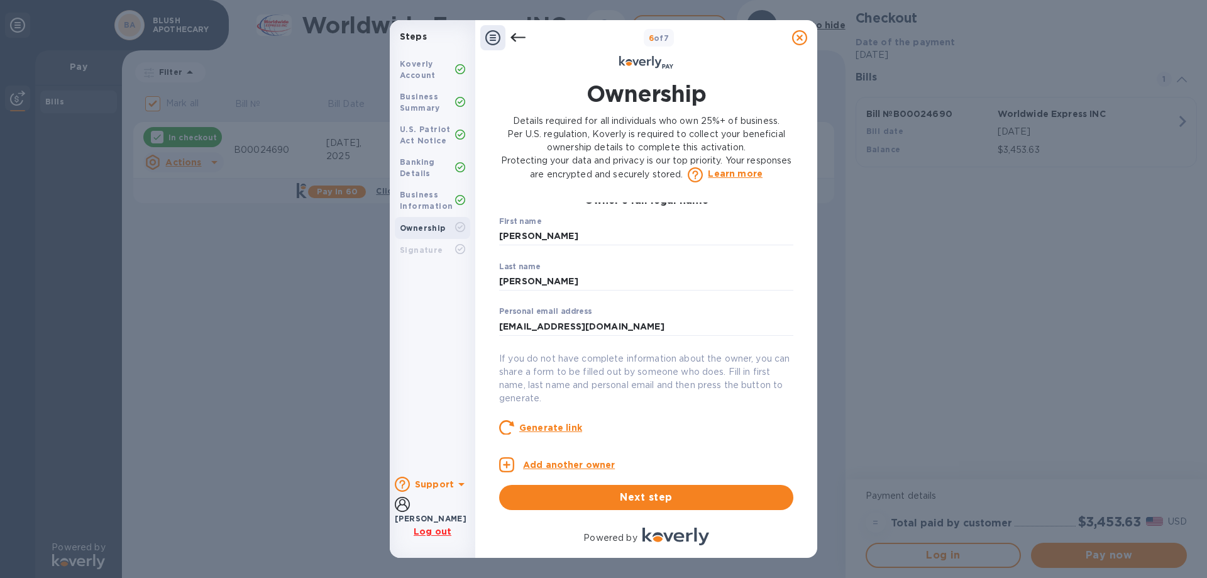
scroll to position [0, 0]
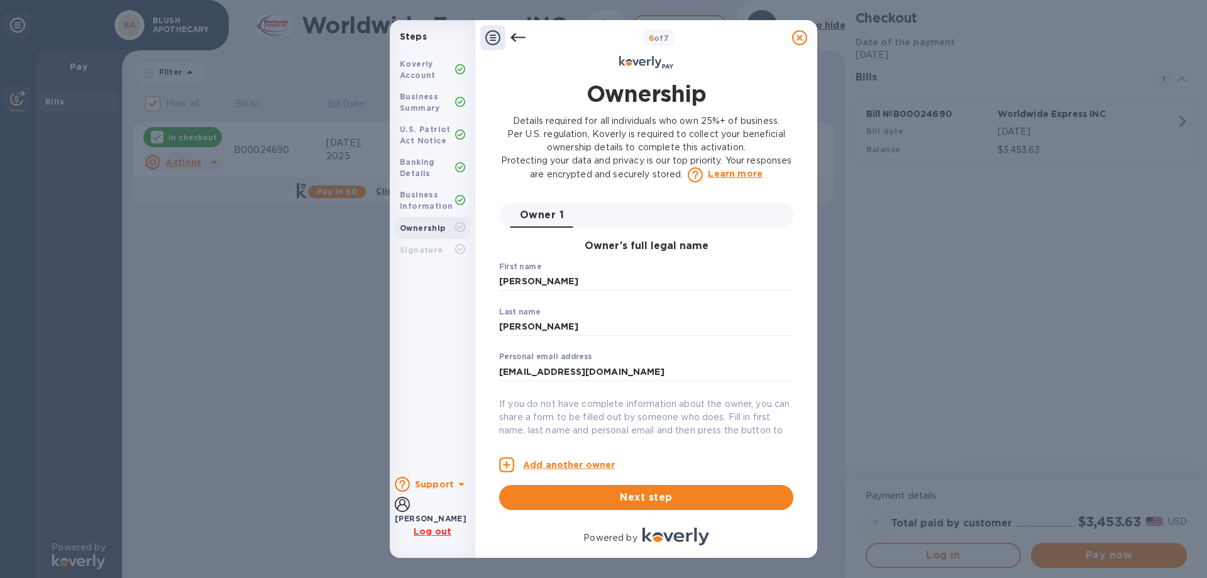
click at [511, 36] on icon at bounding box center [517, 37] width 15 height 15
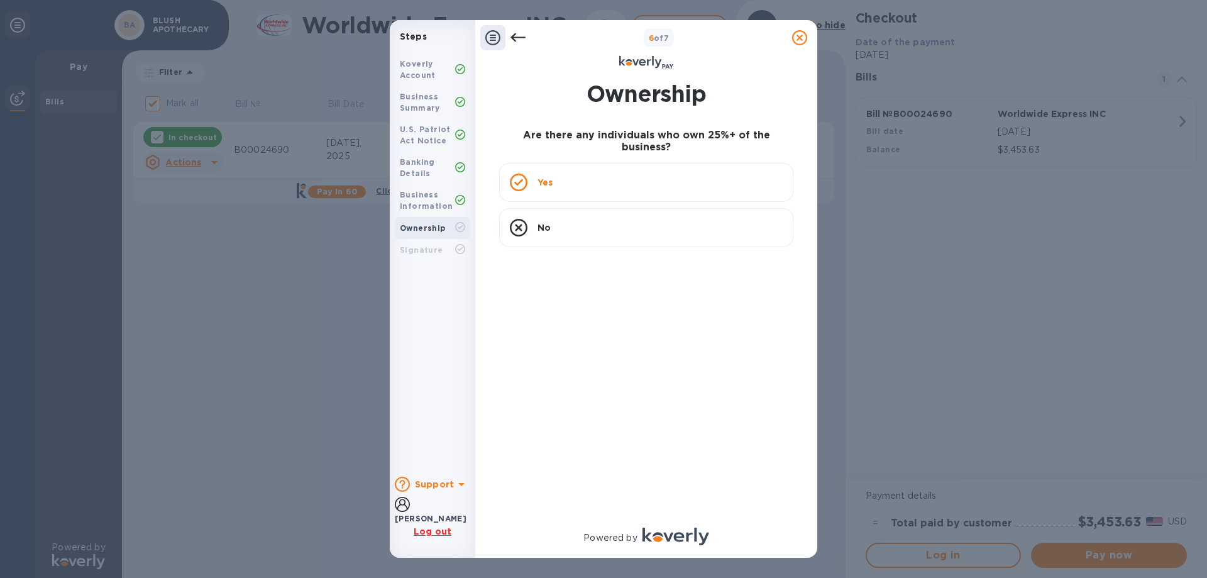
click at [530, 170] on div "Yes" at bounding box center [646, 182] width 294 height 39
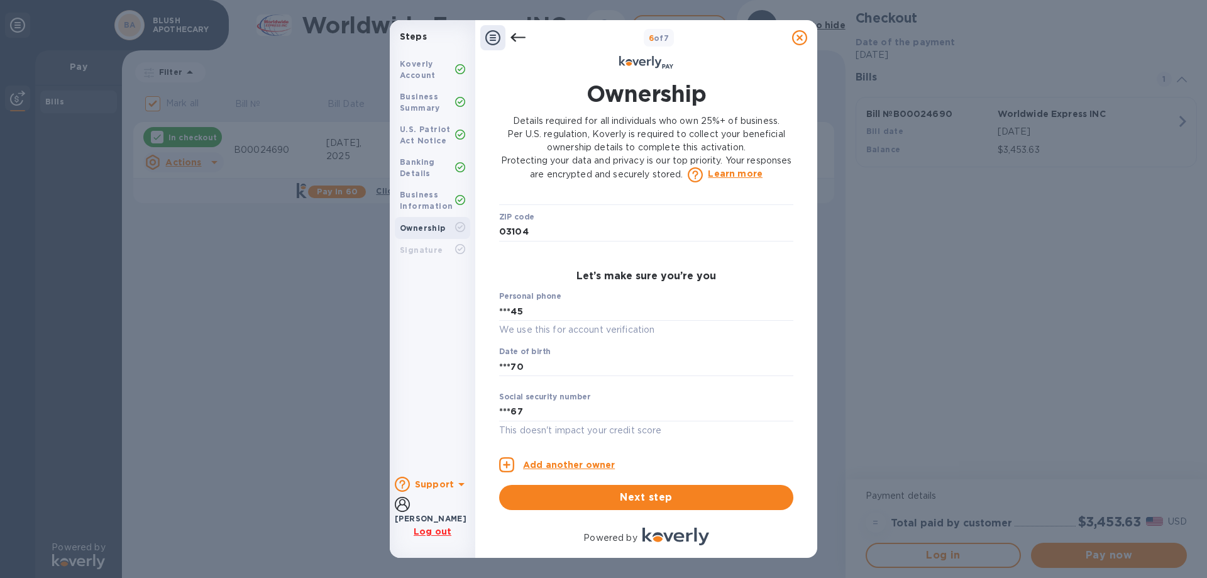
scroll to position [582, 0]
click at [526, 368] on input "***70" at bounding box center [646, 363] width 294 height 19
type input "***78"
type input "***67"
type input "***84"
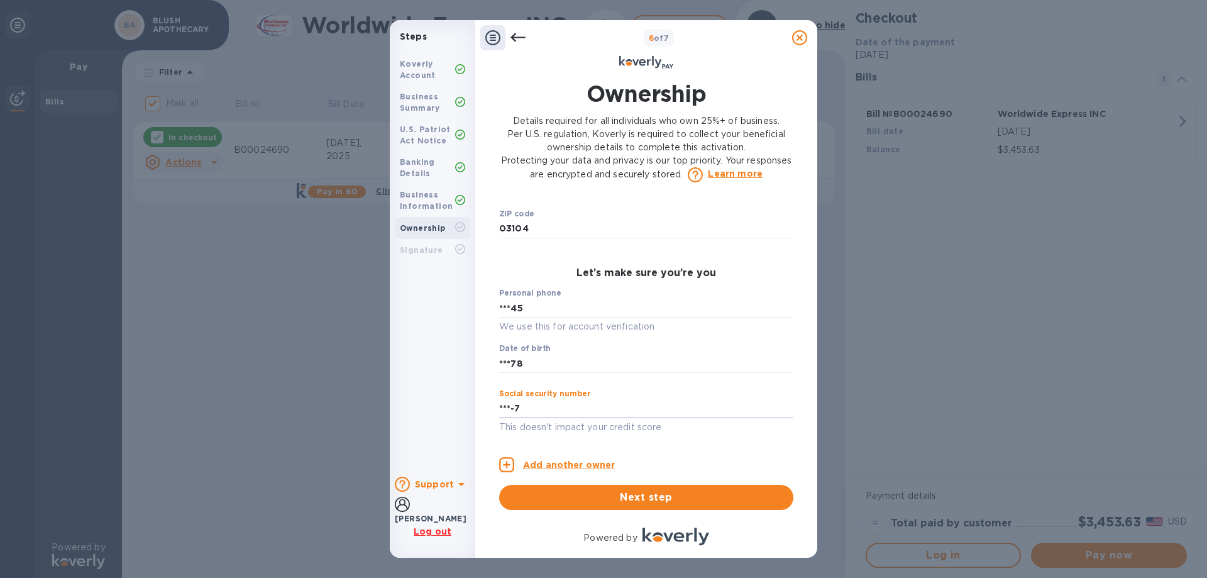
type input "***-7"
type input "***95"
click at [665, 500] on span "Next step" at bounding box center [646, 497] width 274 height 15
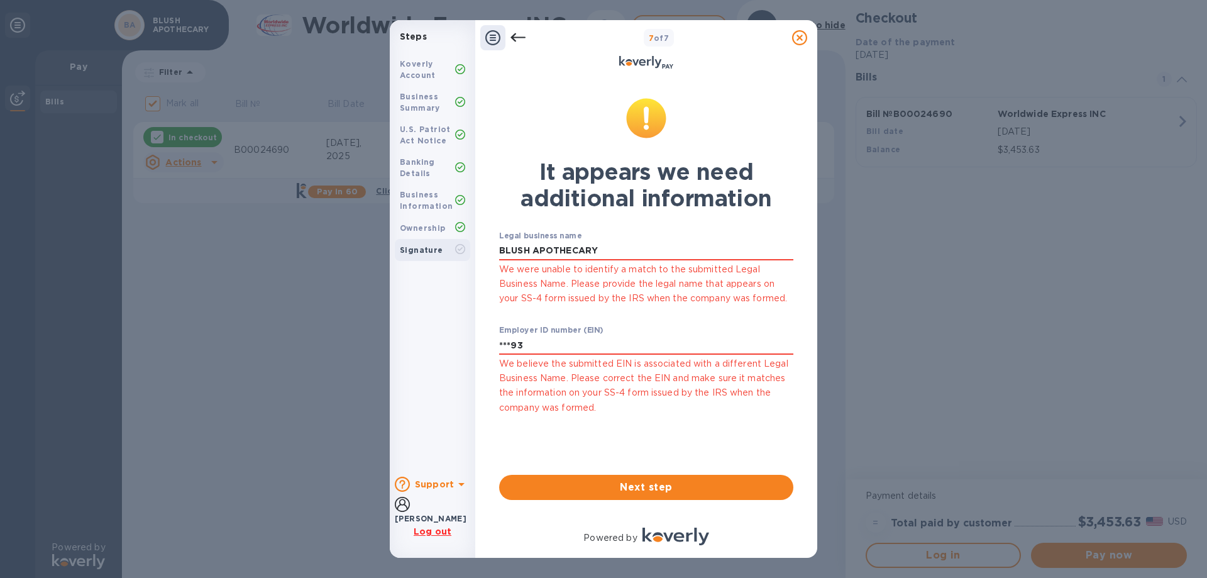
click at [538, 346] on input "***93" at bounding box center [646, 345] width 294 height 19
drag, startPoint x: 529, startPoint y: 346, endPoint x: 490, endPoint y: 339, distance: 39.7
click at [491, 341] on div "It appears we need additional information Legal business name BLUSH APOTHECARY …" at bounding box center [646, 293] width 322 height 447
type input "***93"
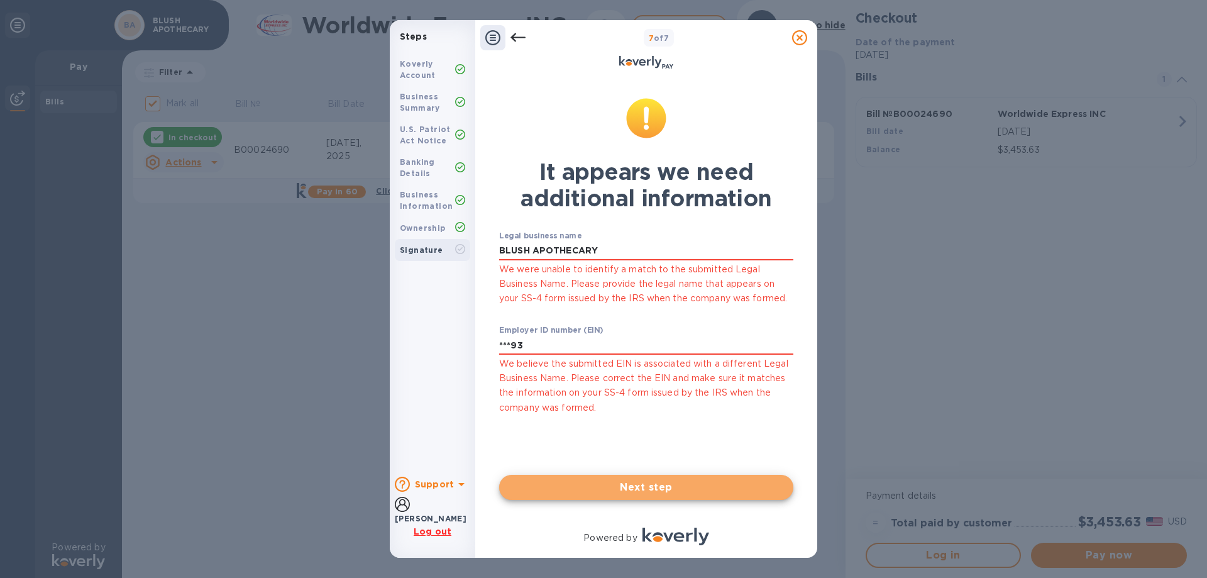
click at [653, 481] on span "Next step" at bounding box center [646, 487] width 274 height 15
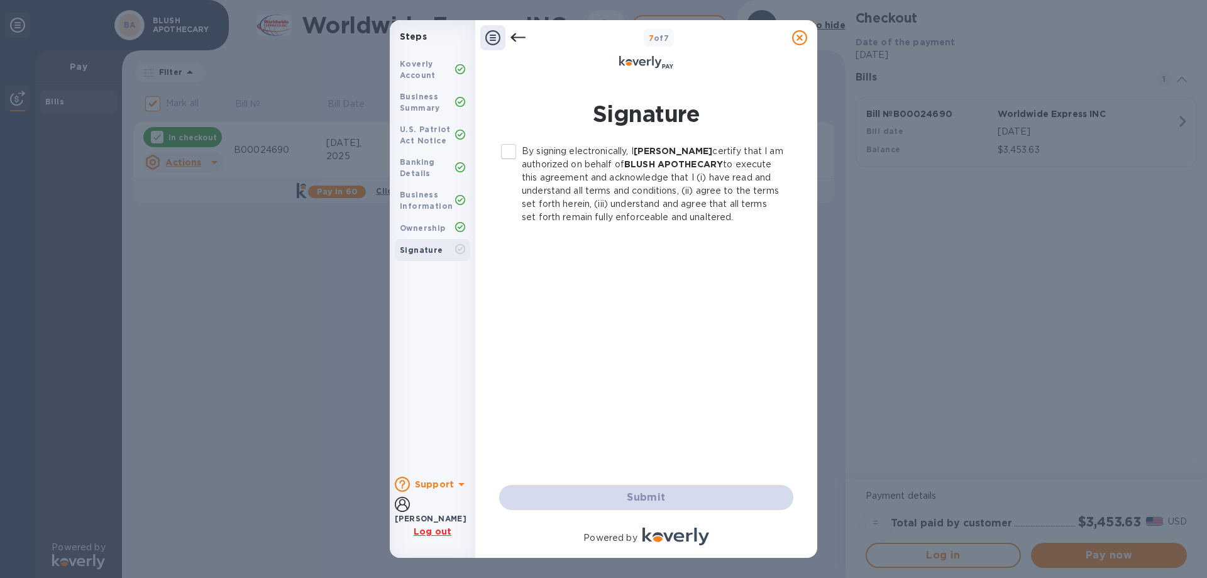
click at [509, 150] on input "By signing electronically, I [PERSON_NAME] certify that I am authorized on beha…" at bounding box center [508, 151] width 26 height 26
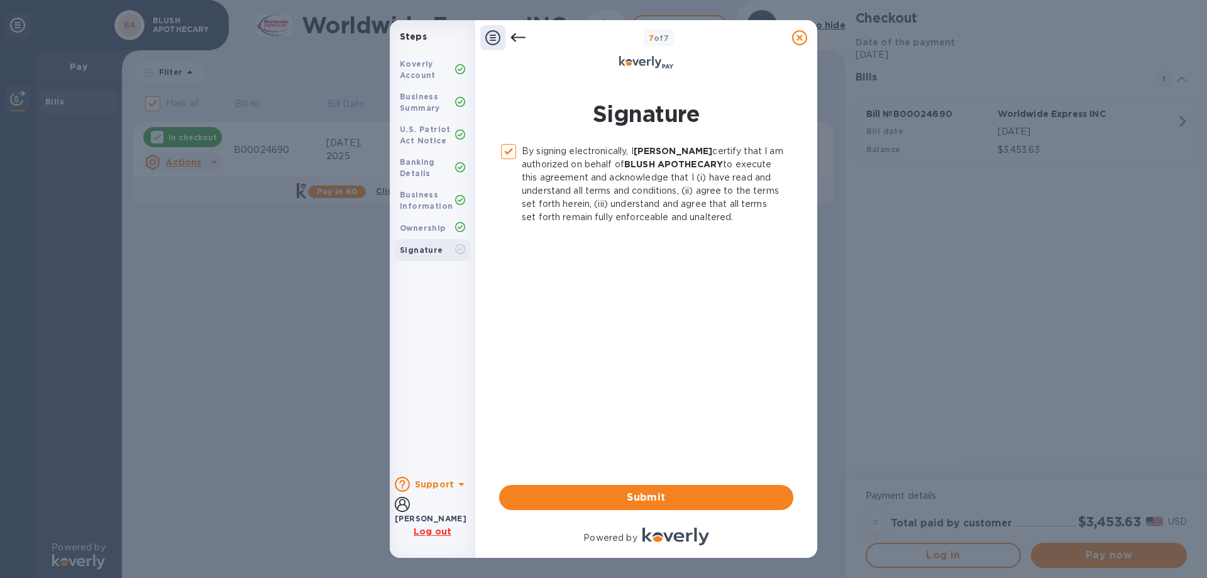
click at [670, 495] on span "Submit" at bounding box center [646, 497] width 274 height 15
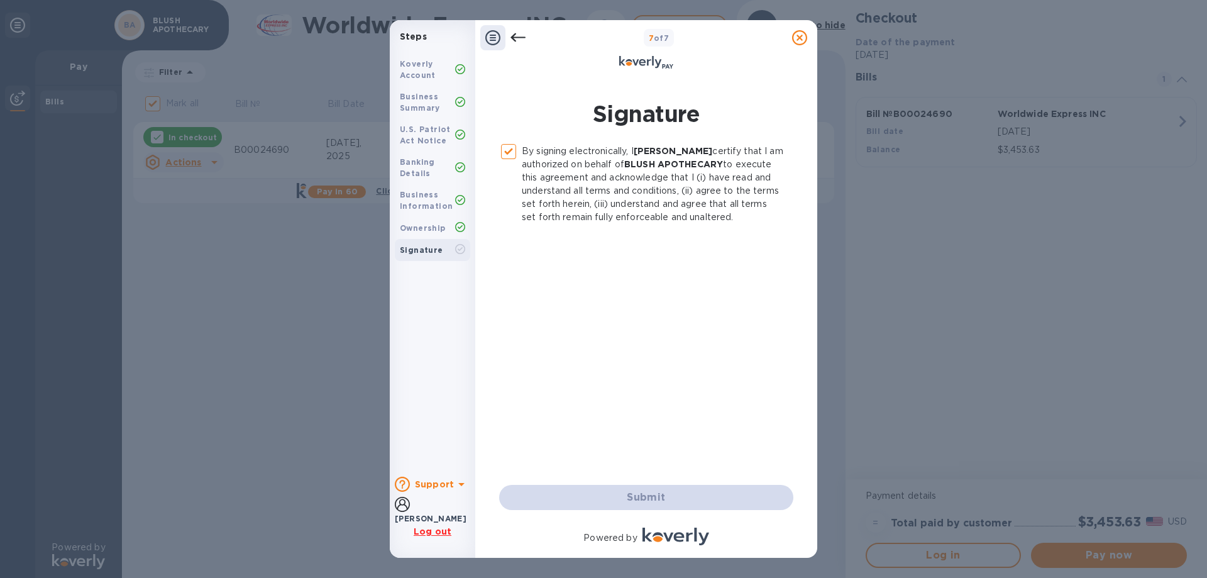
checkbox input "false"
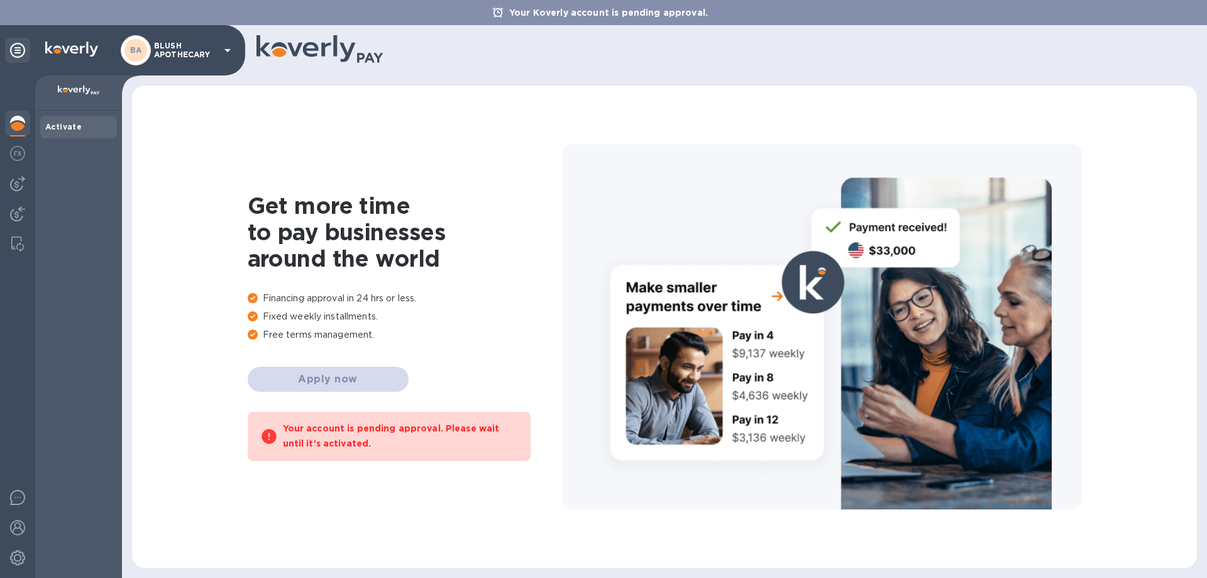
click at [22, 150] on img at bounding box center [17, 153] width 15 height 15
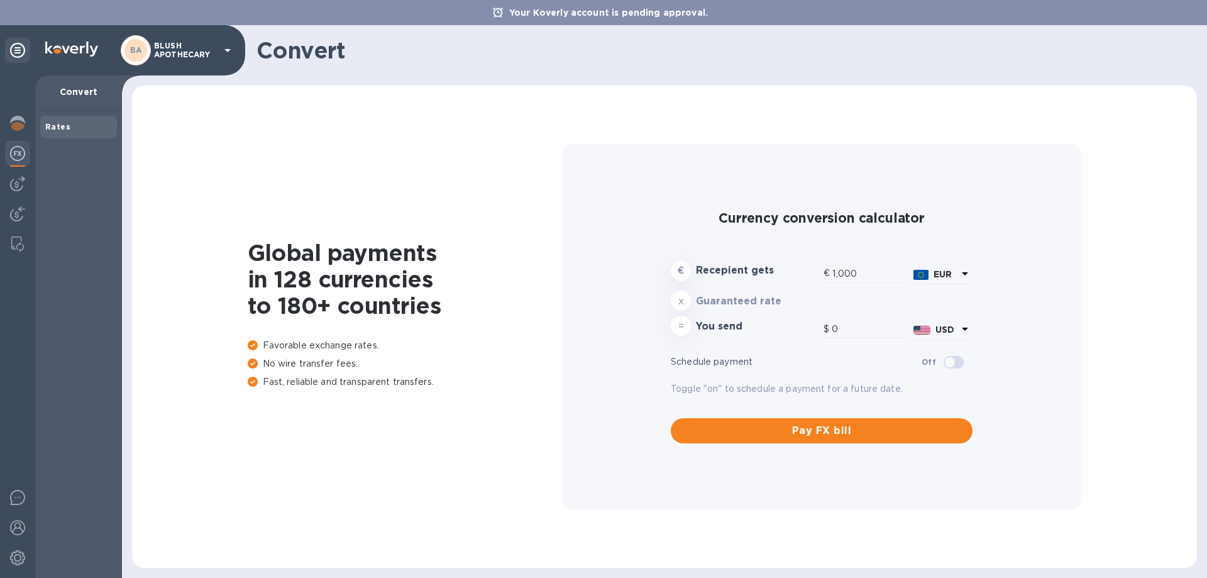
type input "1,179.28"
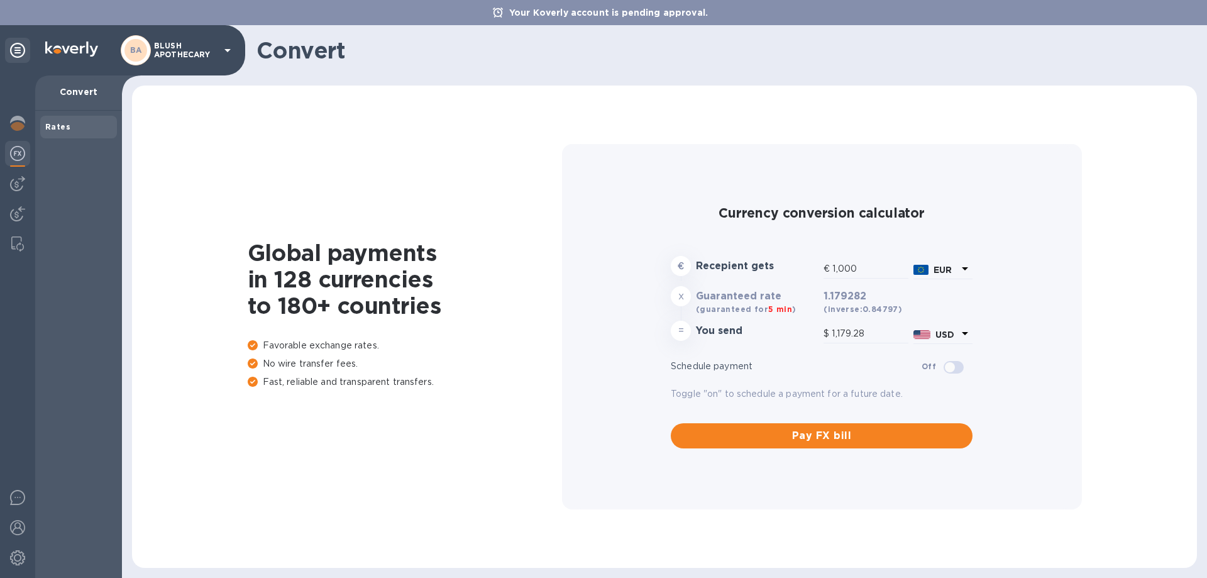
click at [19, 115] on div at bounding box center [17, 125] width 25 height 28
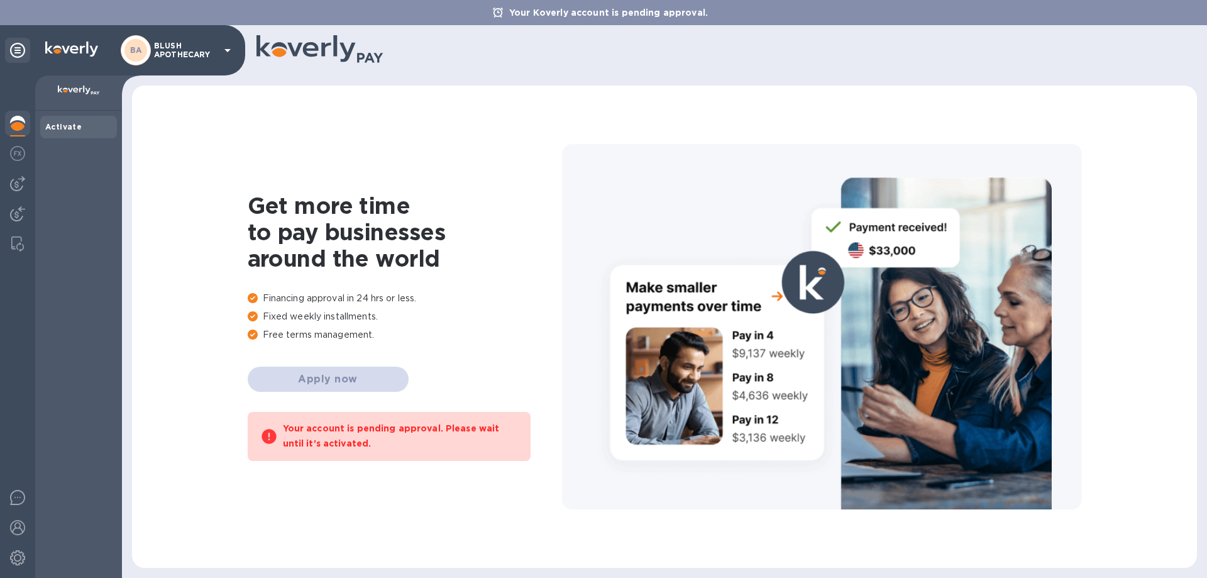
click at [20, 215] on img at bounding box center [17, 213] width 15 height 15
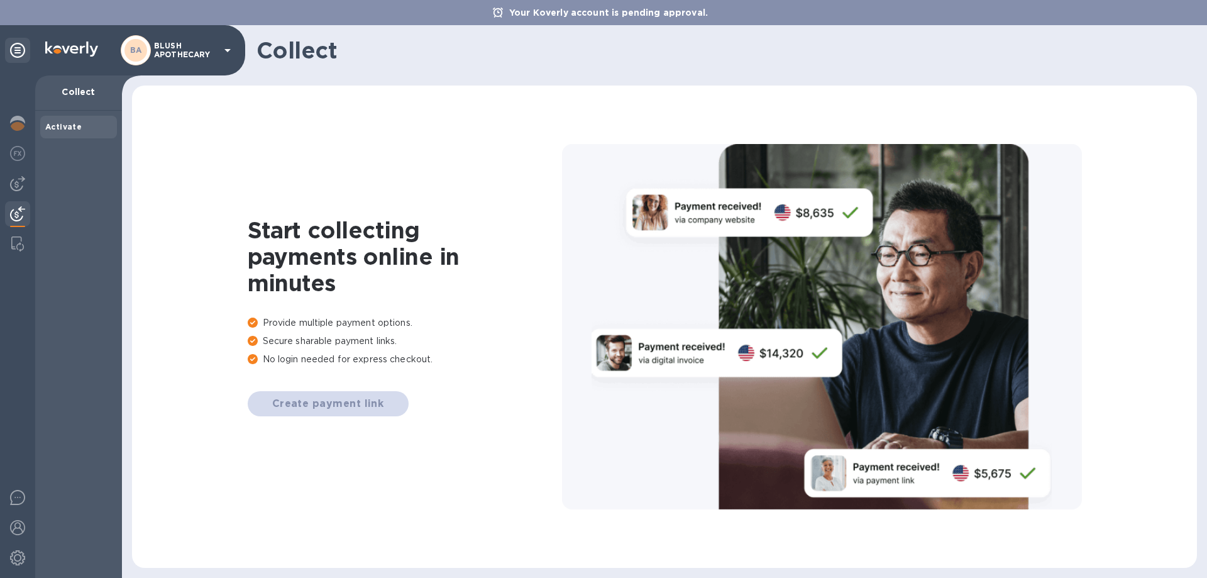
click at [19, 184] on img at bounding box center [17, 183] width 15 height 15
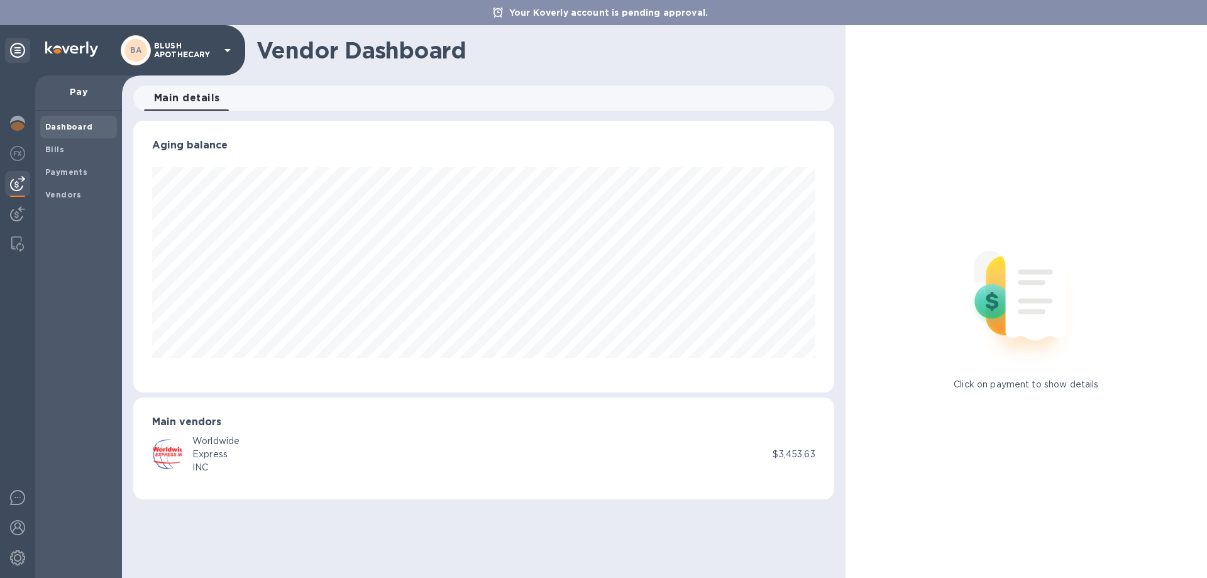
scroll to position [272, 700]
click at [15, 121] on img at bounding box center [17, 123] width 15 height 15
